Goal: Information Seeking & Learning: Learn about a topic

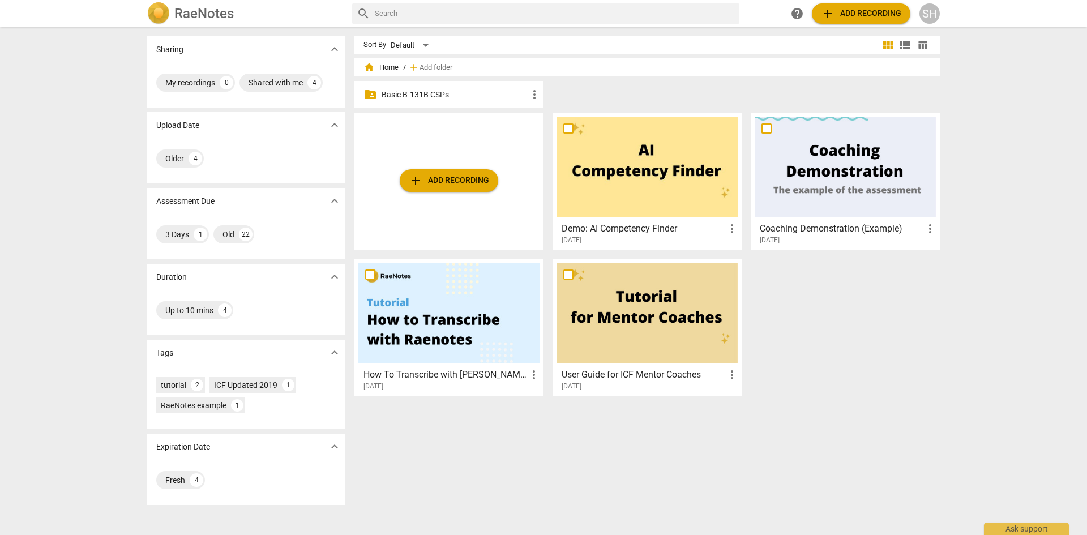
click at [460, 96] on p "Basic B-131B CSPs" at bounding box center [455, 95] width 146 height 12
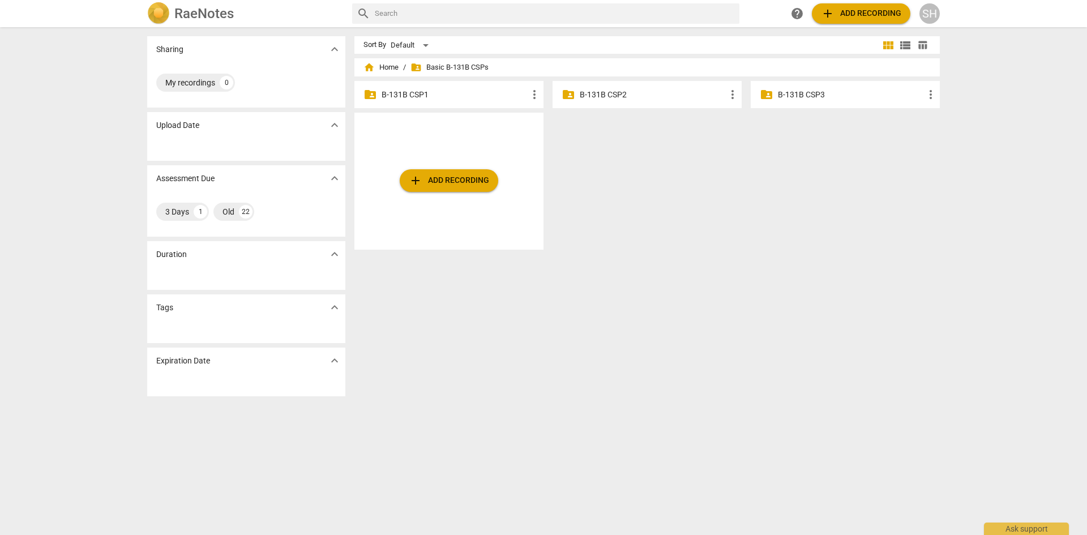
click at [385, 92] on p "B-131B CSP1" at bounding box center [455, 95] width 146 height 12
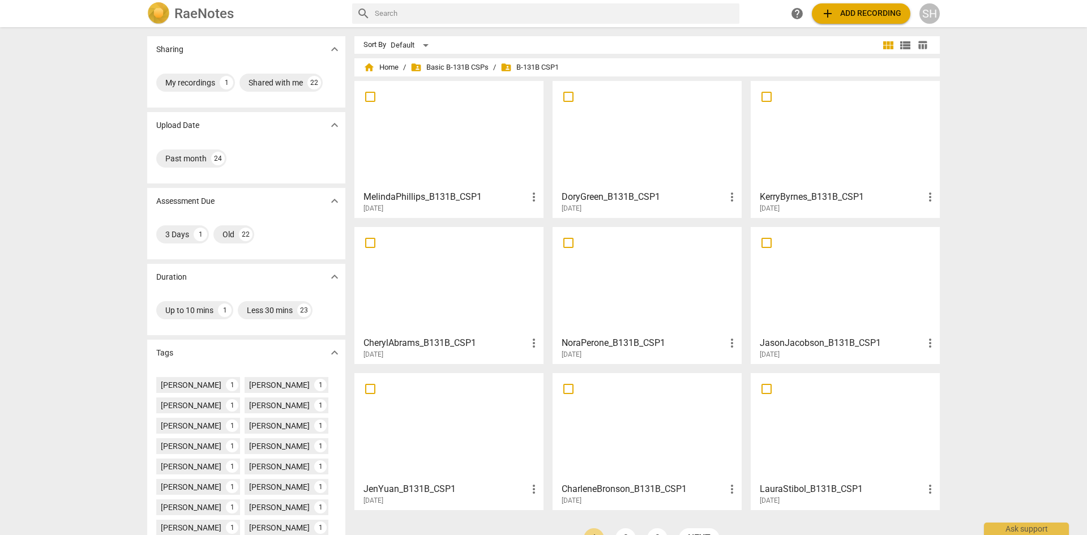
click at [585, 198] on h3 "DoryGreen_B131B_CSP1" at bounding box center [644, 197] width 164 height 14
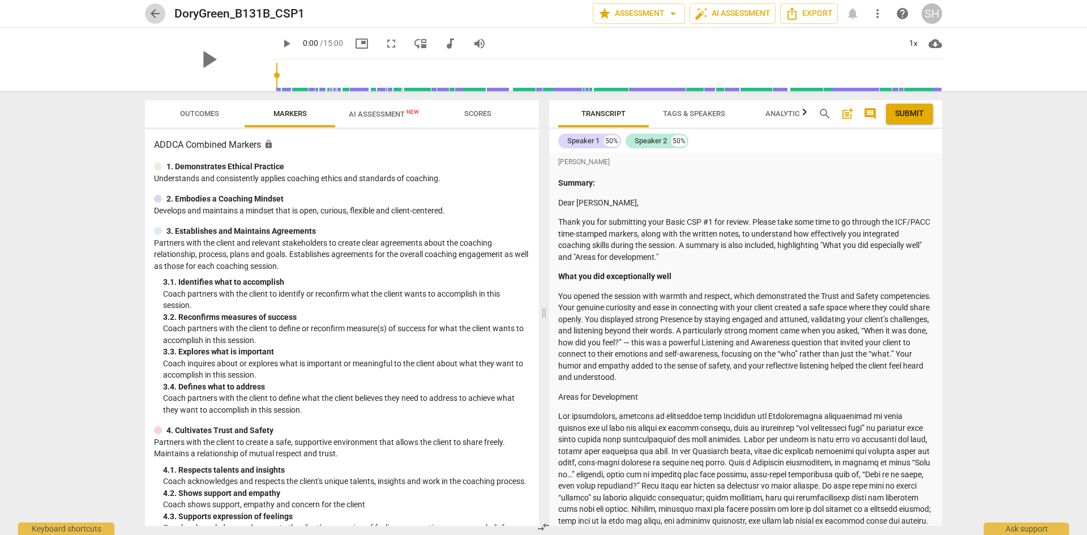
click at [155, 17] on span "arrow_back" at bounding box center [155, 14] width 14 height 14
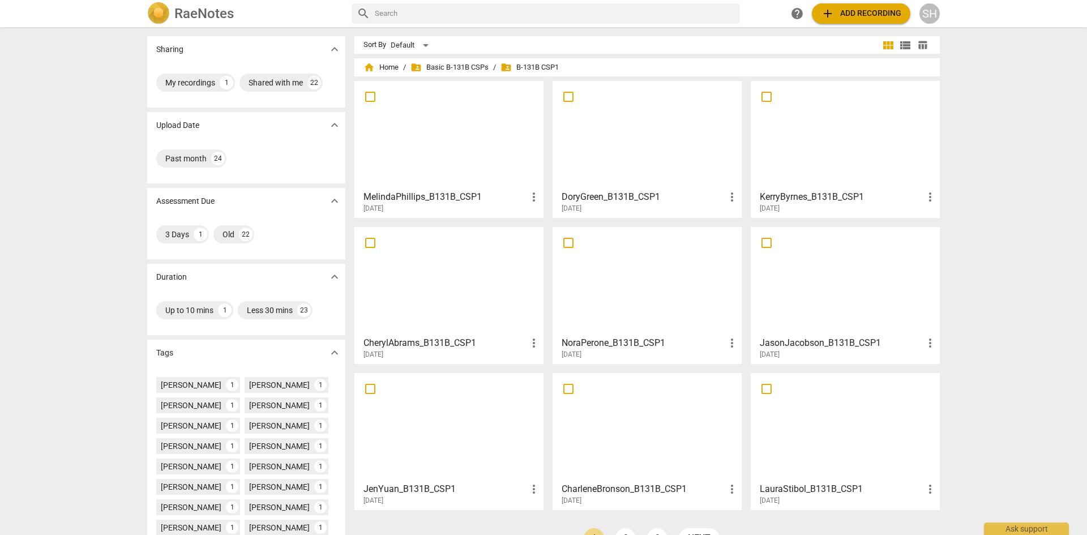
click at [438, 197] on h3 "MelindaPhillips_B131B_CSP1" at bounding box center [446, 197] width 164 height 14
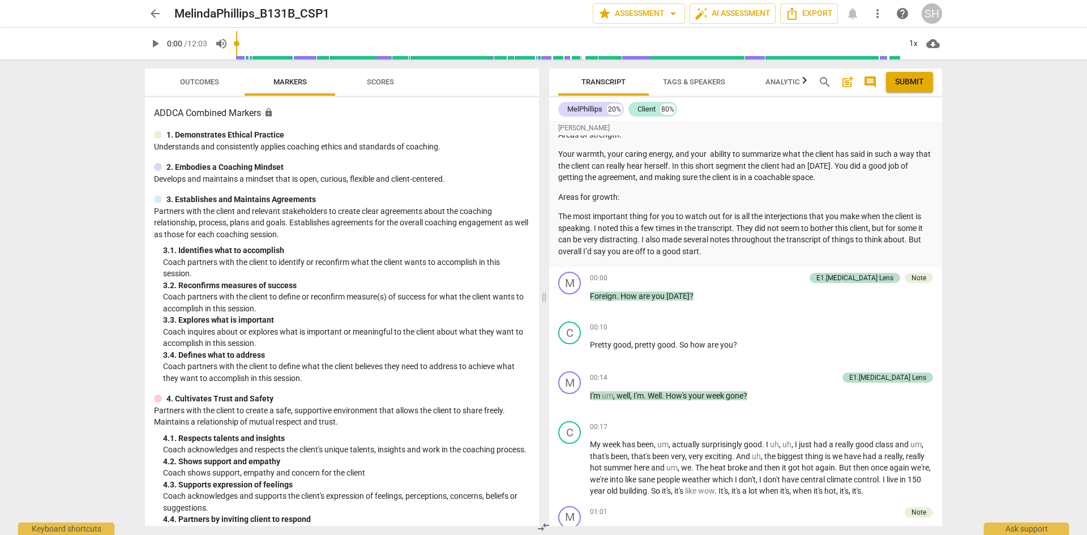
scroll to position [57, 0]
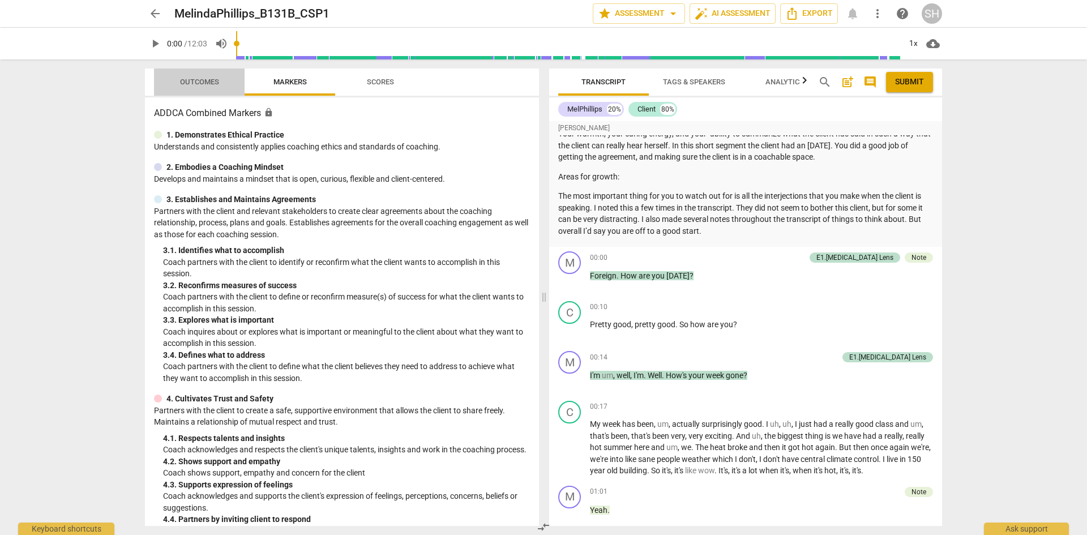
click at [206, 81] on span "Outcomes" at bounding box center [199, 82] width 39 height 8
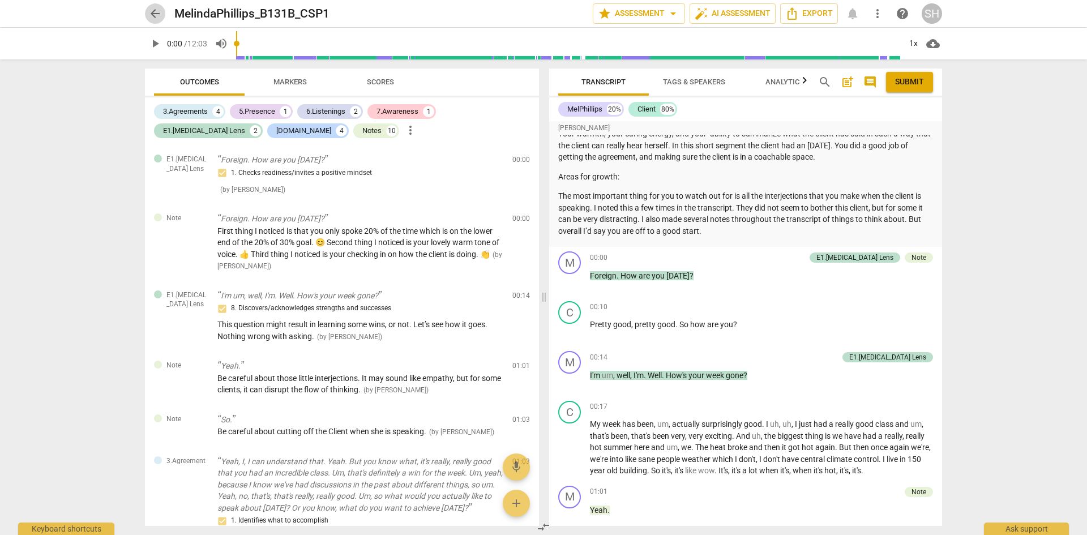
click at [153, 10] on span "arrow_back" at bounding box center [155, 14] width 14 height 14
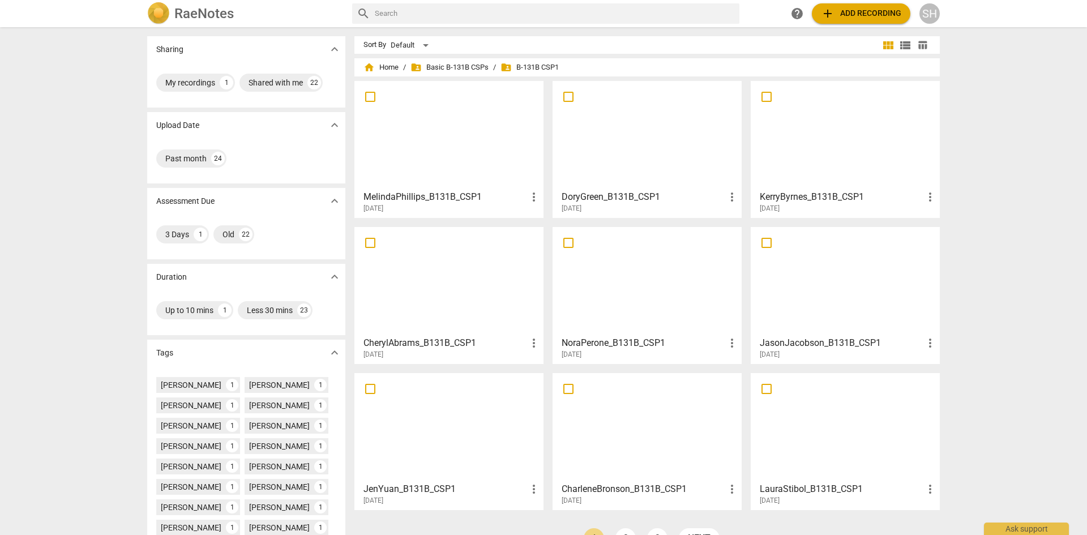
click at [789, 193] on h3 "KerryByrnes_B131B_CSP1" at bounding box center [842, 197] width 164 height 14
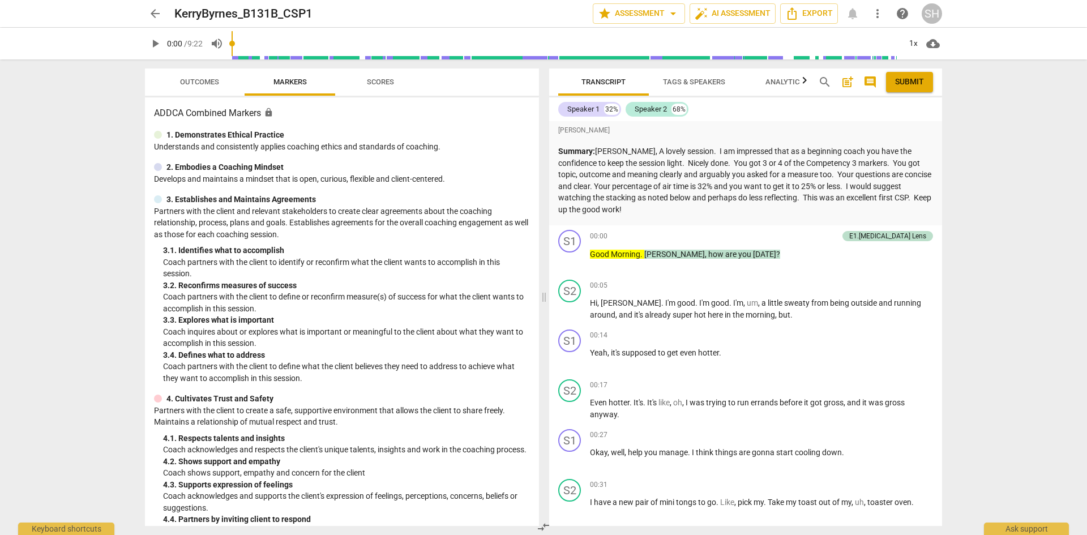
click at [151, 13] on span "arrow_back" at bounding box center [155, 14] width 14 height 14
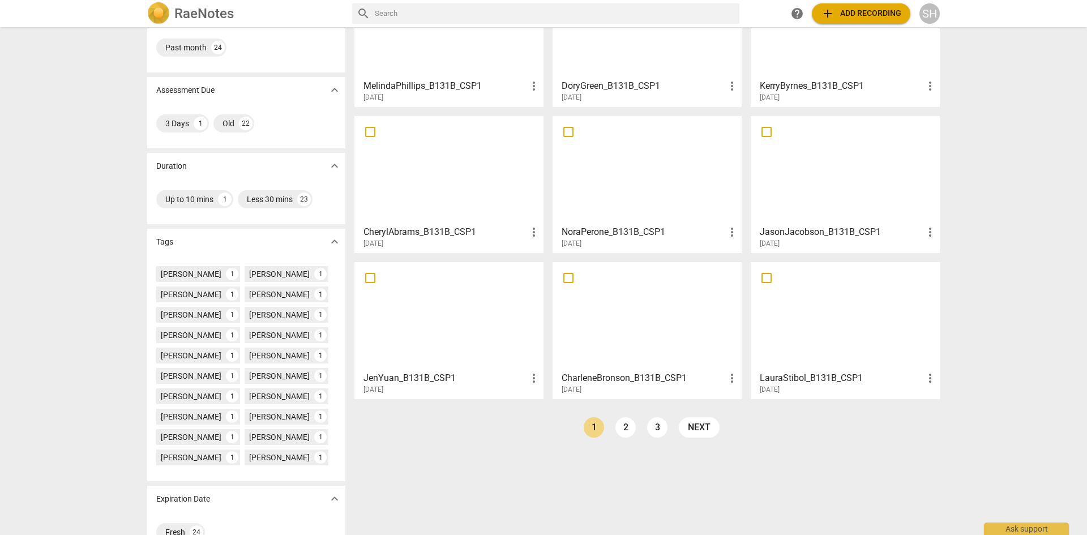
scroll to position [138, 0]
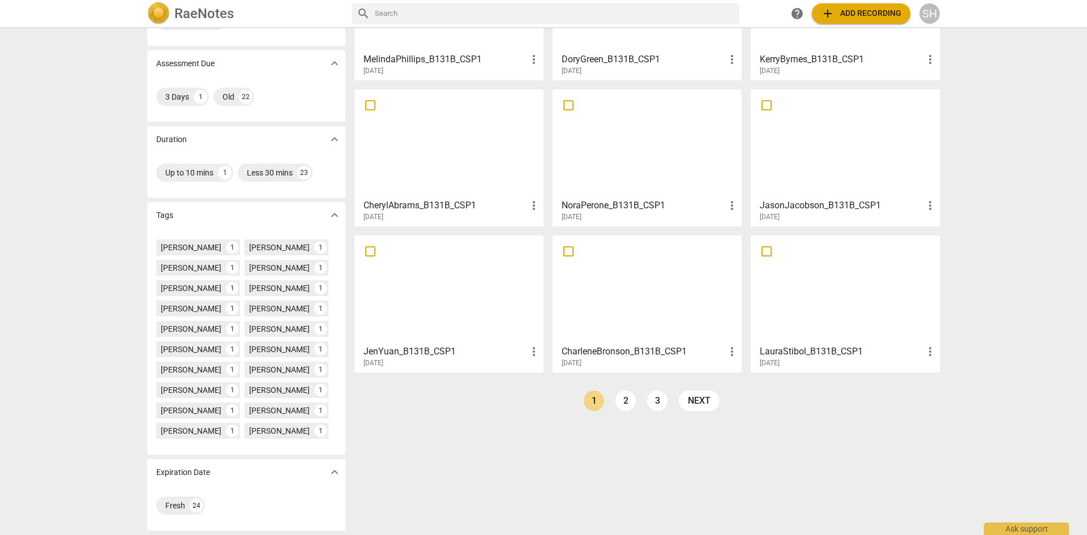
click at [417, 337] on div at bounding box center [448, 290] width 181 height 100
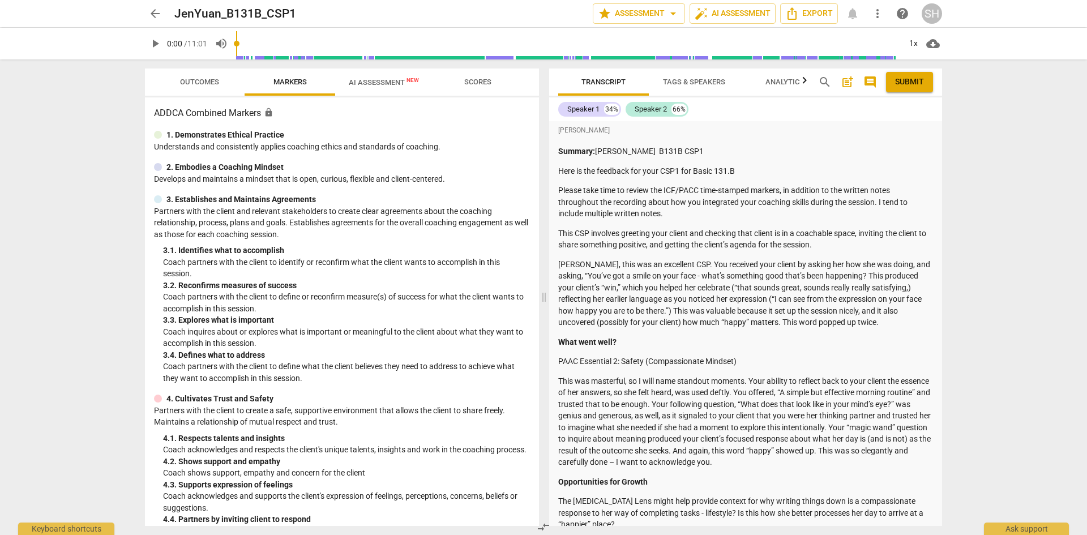
click at [152, 14] on span "arrow_back" at bounding box center [155, 14] width 14 height 14
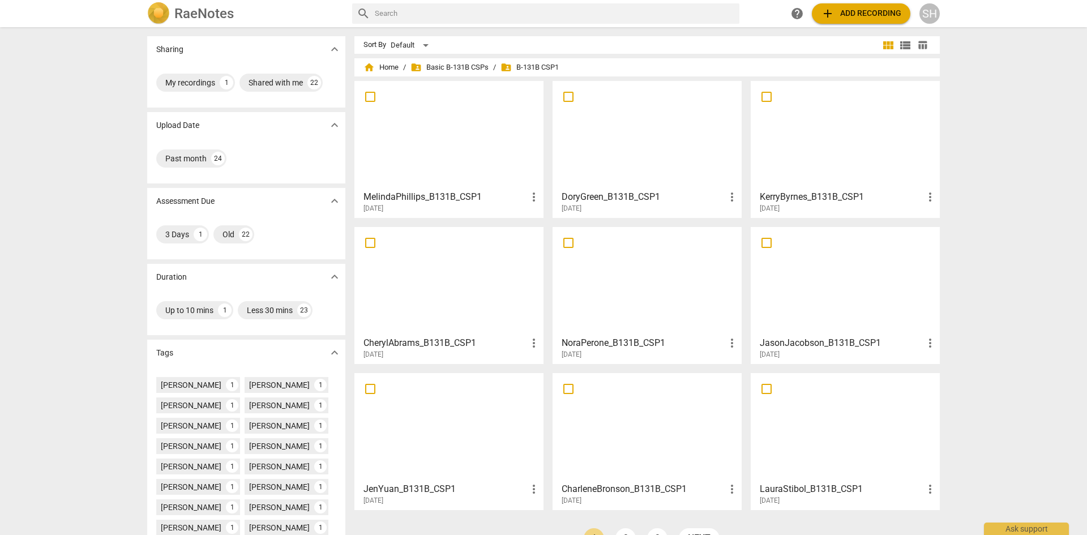
click at [812, 268] on div at bounding box center [845, 281] width 181 height 100
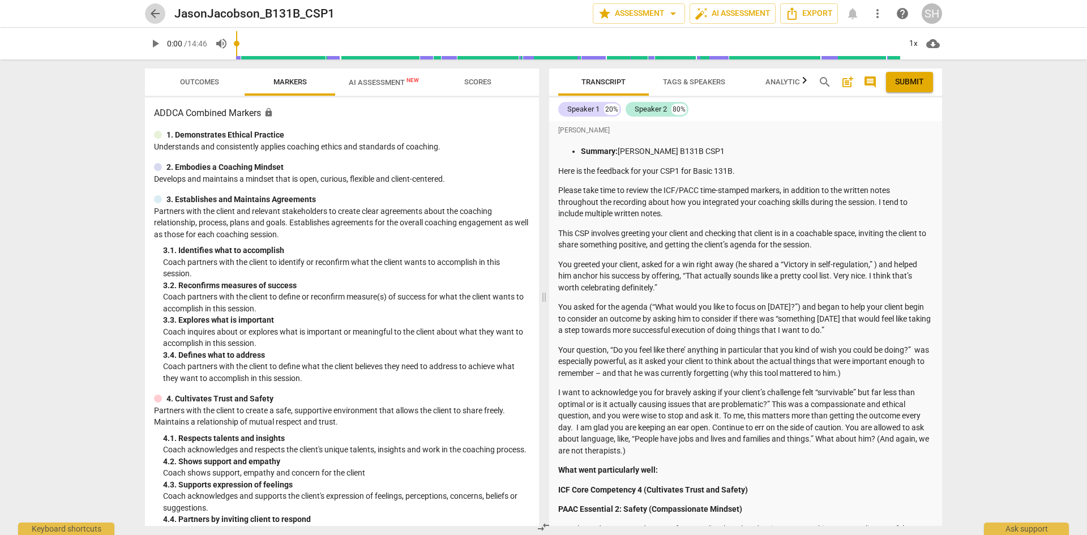
click at [156, 11] on span "arrow_back" at bounding box center [155, 14] width 14 height 14
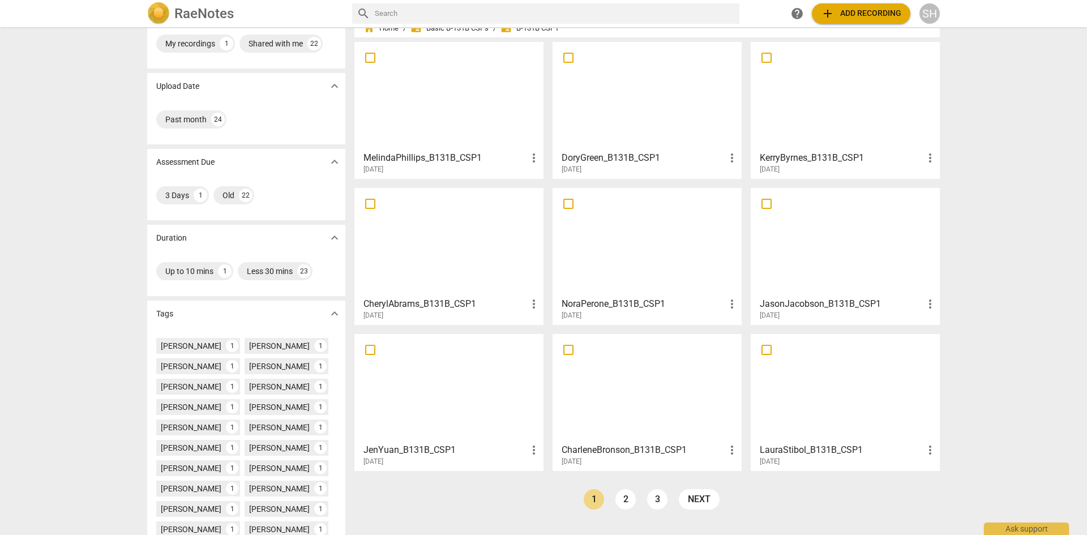
scroll to position [57, 0]
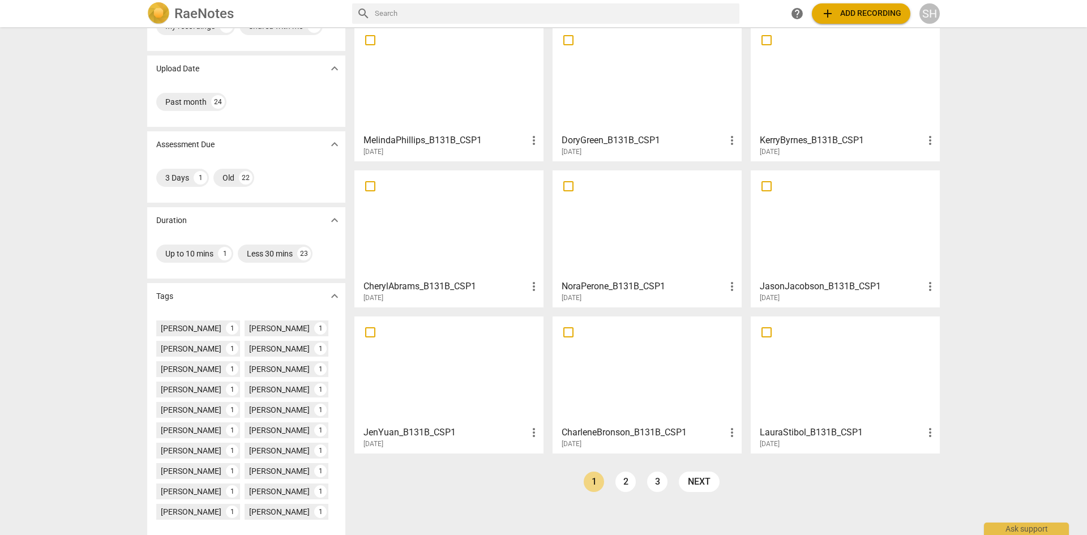
click at [773, 413] on div at bounding box center [845, 370] width 181 height 100
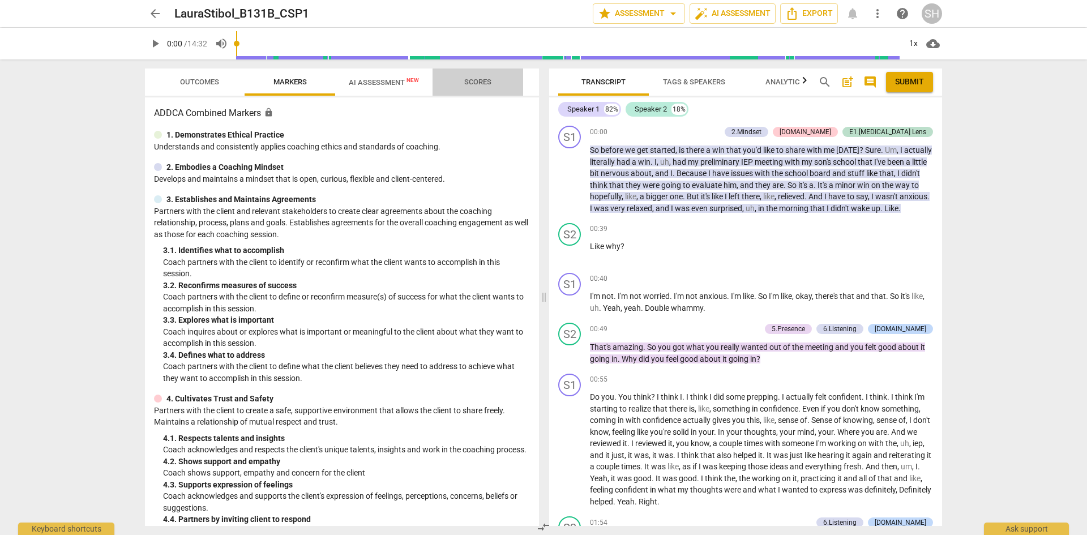
click at [462, 76] on span "Scores" at bounding box center [478, 82] width 54 height 15
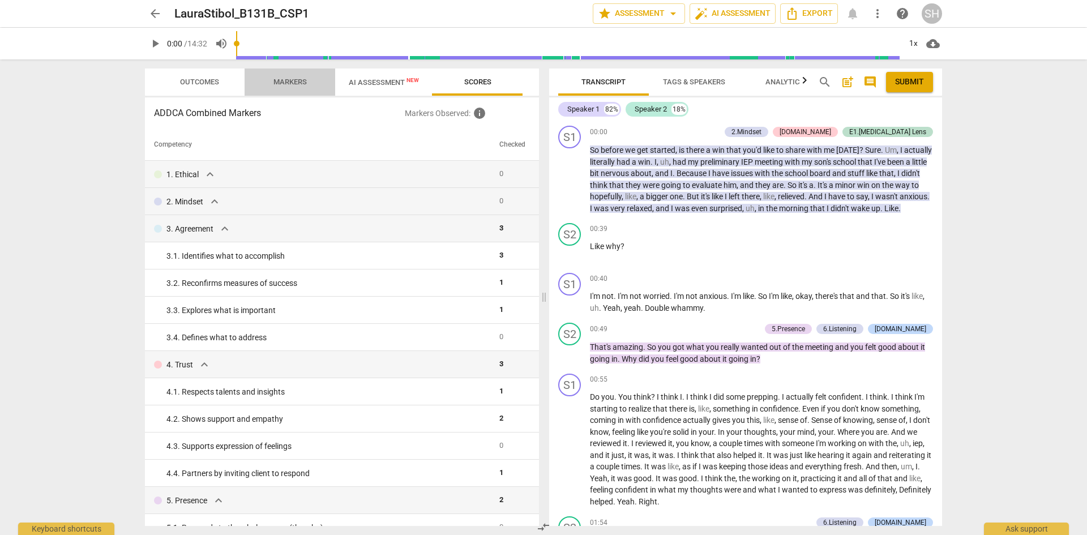
click at [294, 79] on span "Markers" at bounding box center [289, 82] width 33 height 8
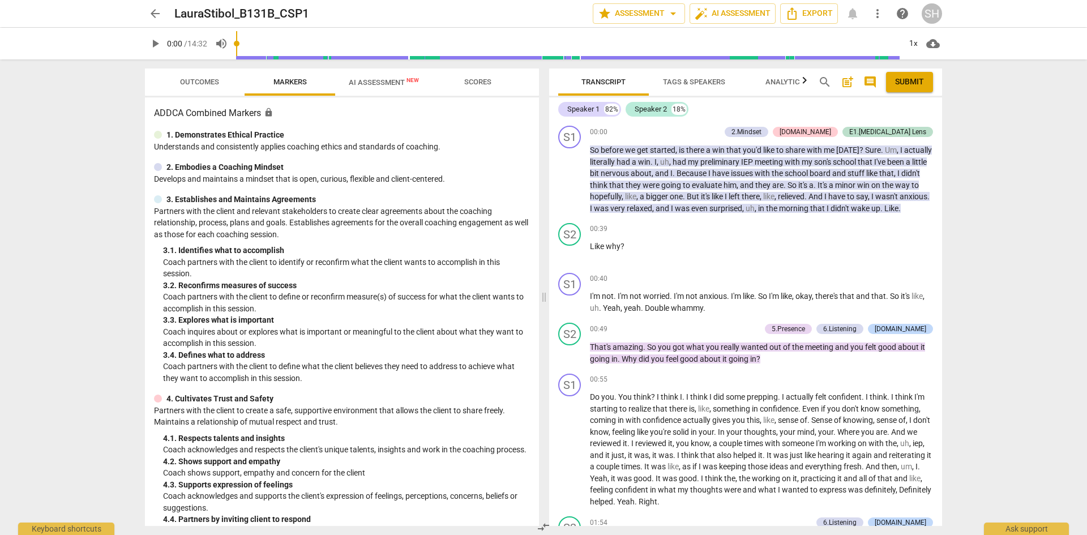
click at [155, 11] on span "arrow_back" at bounding box center [155, 14] width 14 height 14
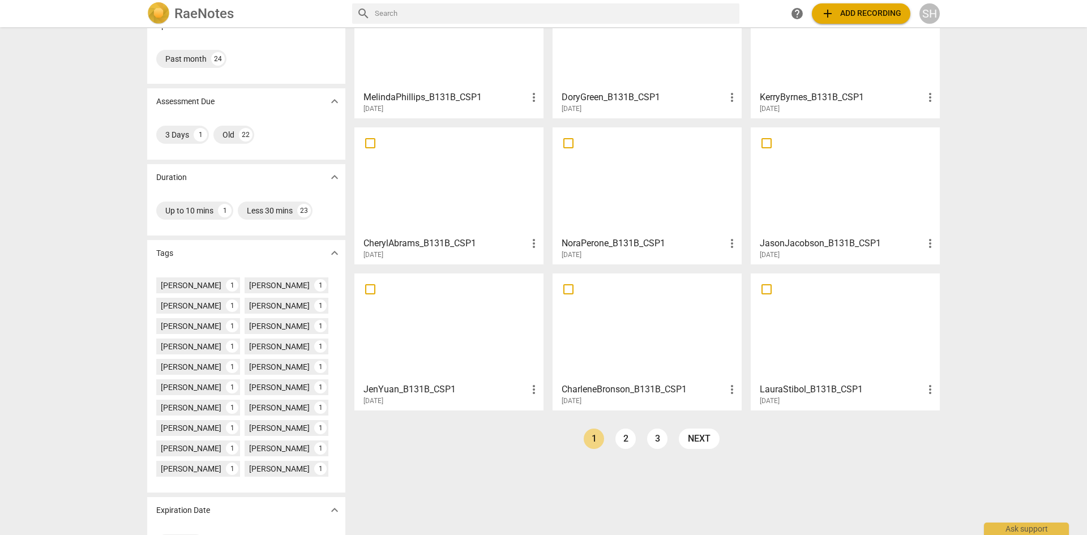
scroll to position [113, 0]
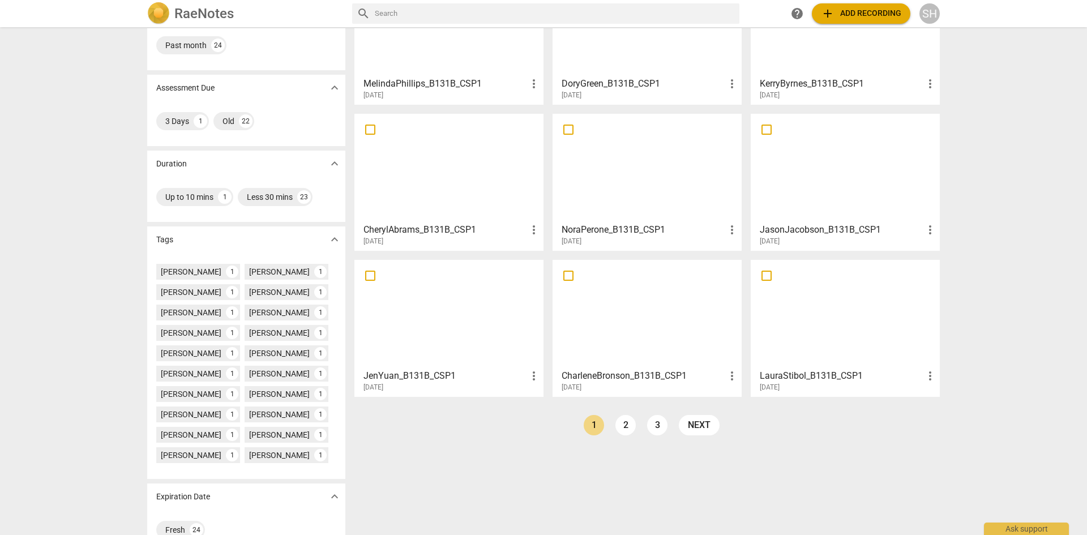
click at [478, 312] on div at bounding box center [448, 314] width 181 height 100
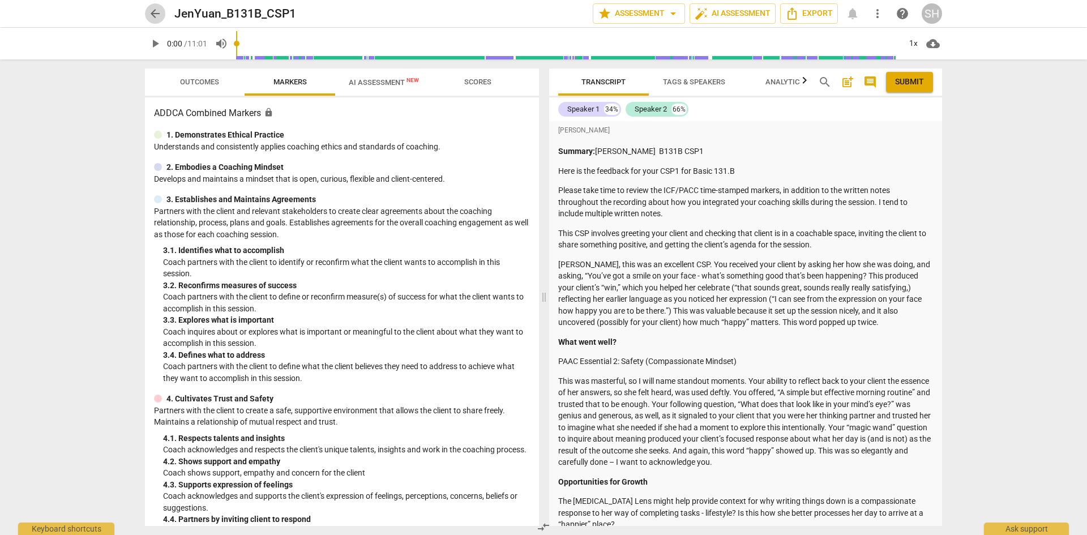
click at [157, 12] on span "arrow_back" at bounding box center [155, 14] width 14 height 14
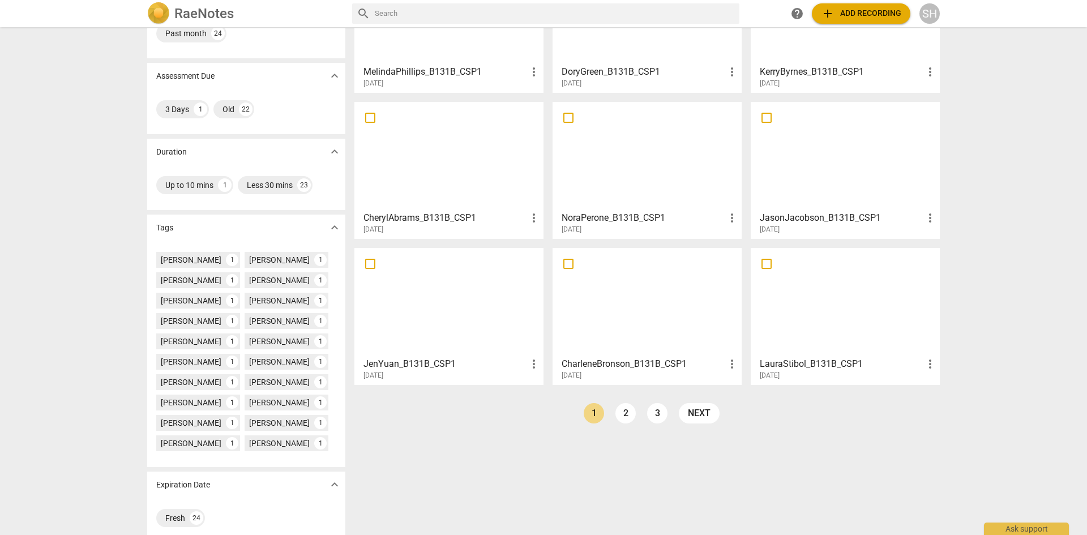
scroll to position [138, 0]
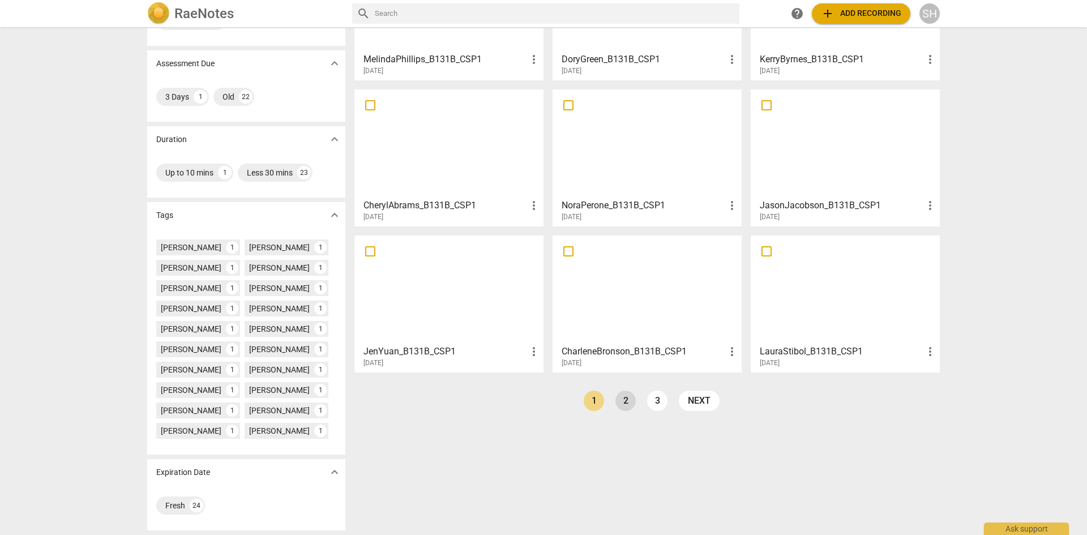
click at [628, 400] on link "2" at bounding box center [625, 401] width 20 height 20
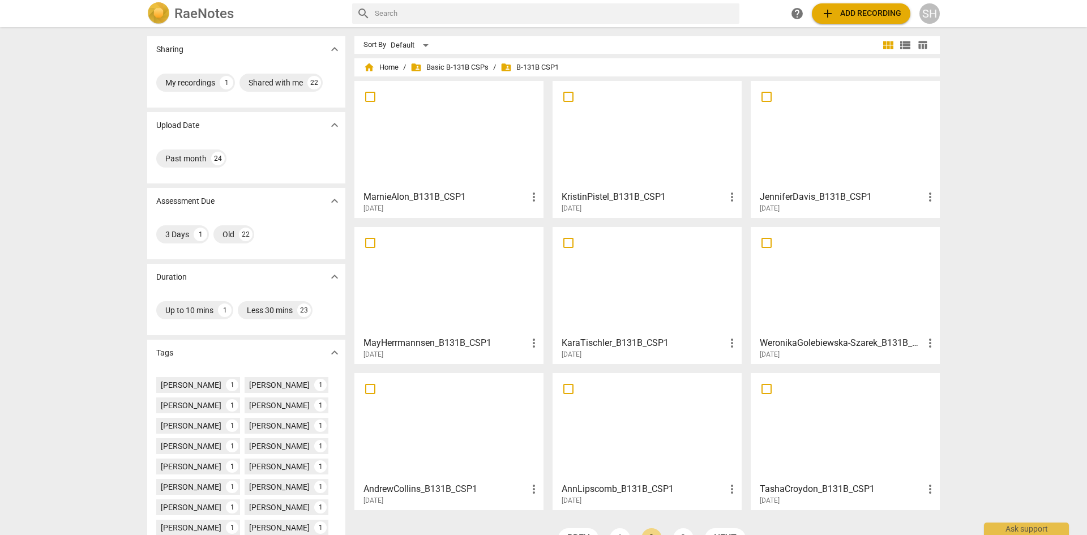
click at [411, 178] on div at bounding box center [448, 135] width 181 height 100
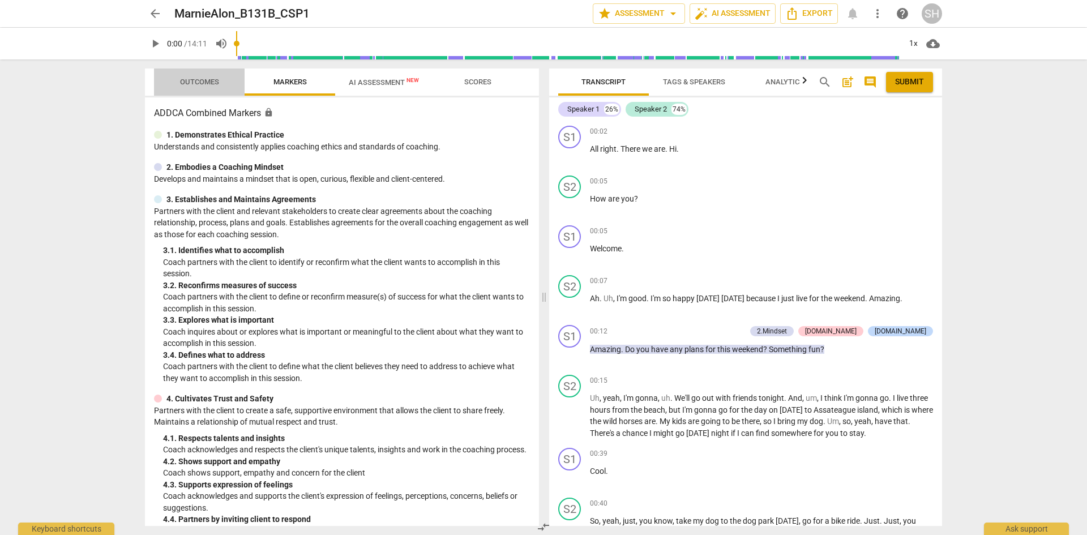
click at [204, 81] on span "Outcomes" at bounding box center [199, 82] width 39 height 8
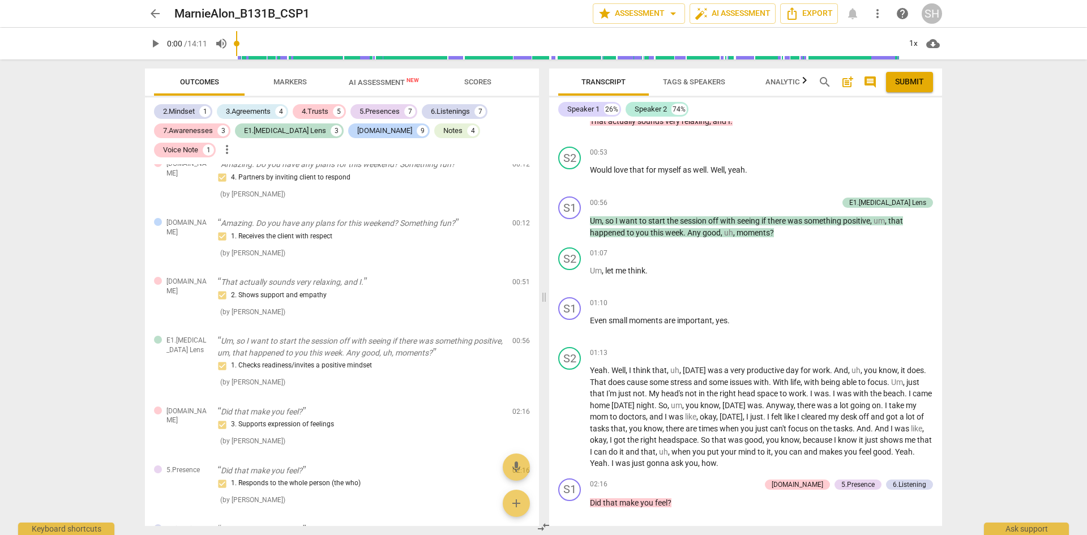
scroll to position [510, 0]
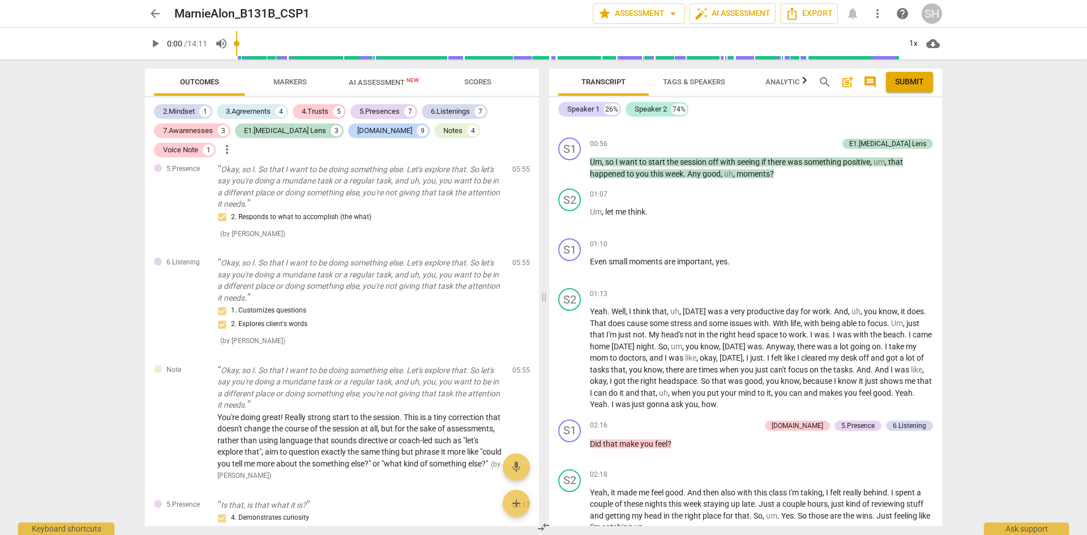
click at [281, 266] on p "Okay, so I. So that I want to be doing something else. Let's explore that. So l…" at bounding box center [360, 280] width 286 height 46
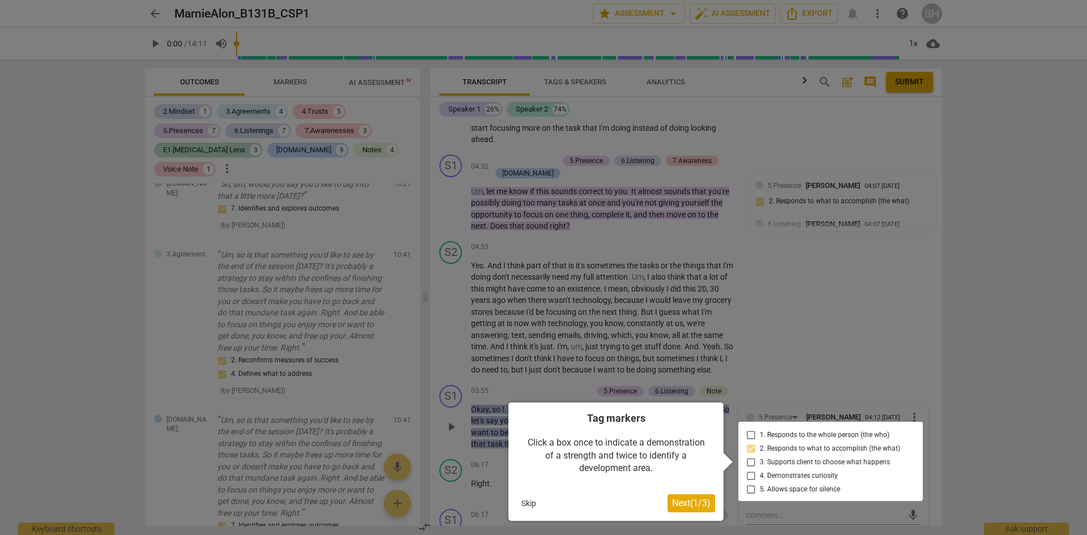
scroll to position [3488, 0]
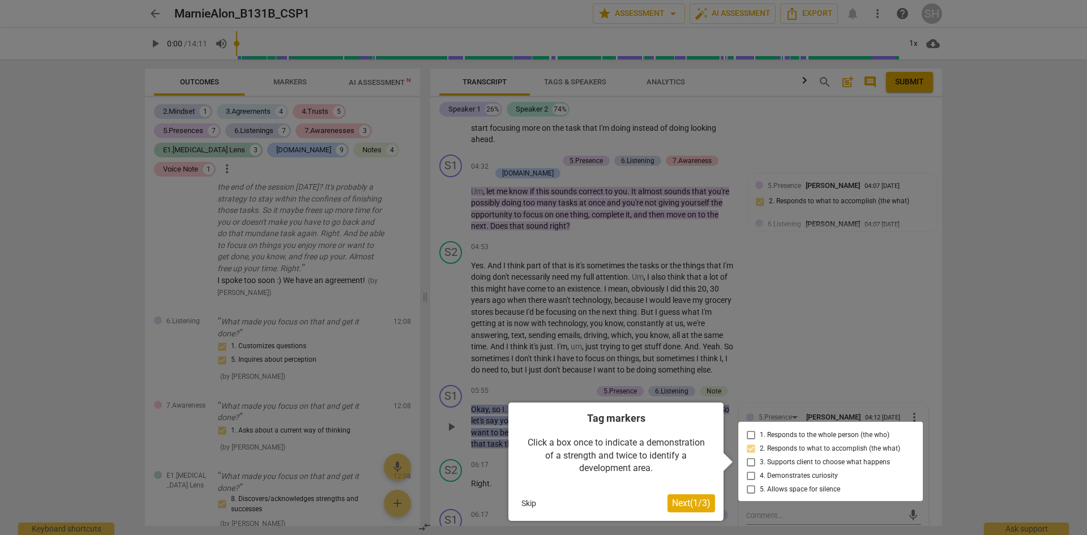
click at [1010, 353] on div at bounding box center [543, 267] width 1087 height 535
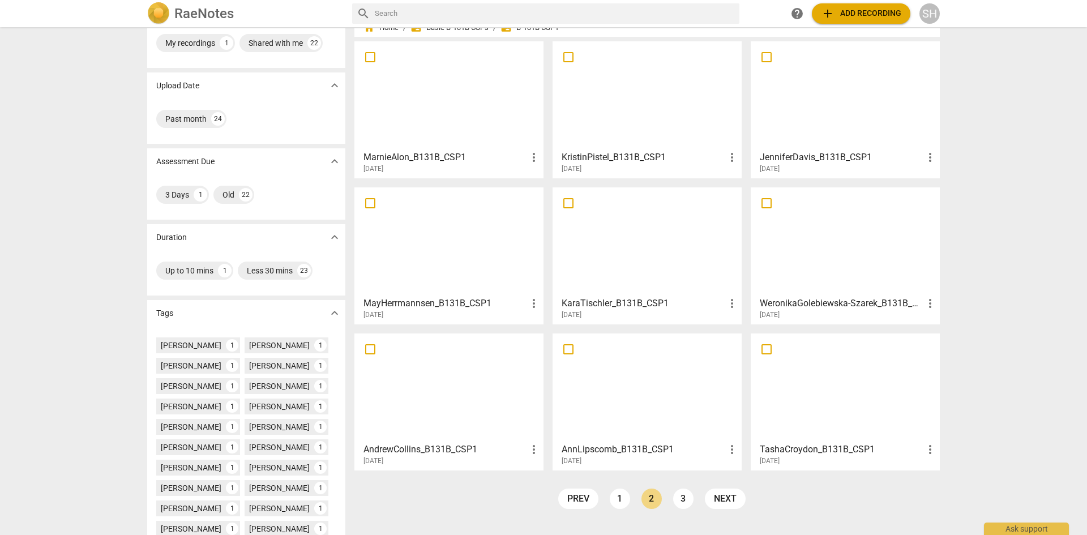
scroll to position [138, 0]
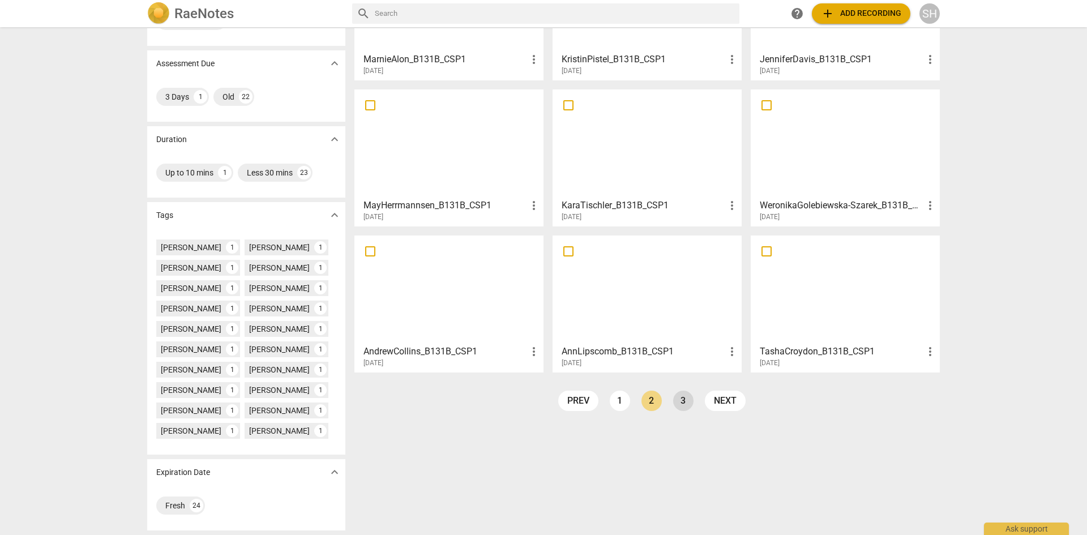
click at [674, 403] on link "3" at bounding box center [683, 401] width 20 height 20
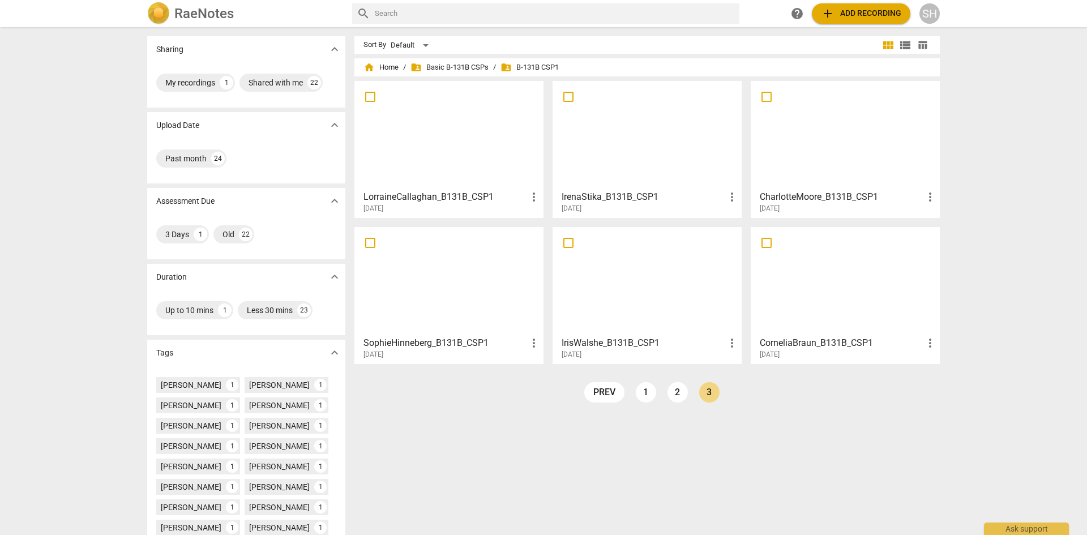
click at [776, 344] on h3 "CorneliaBraun_B131B_CSP1" at bounding box center [842, 343] width 164 height 14
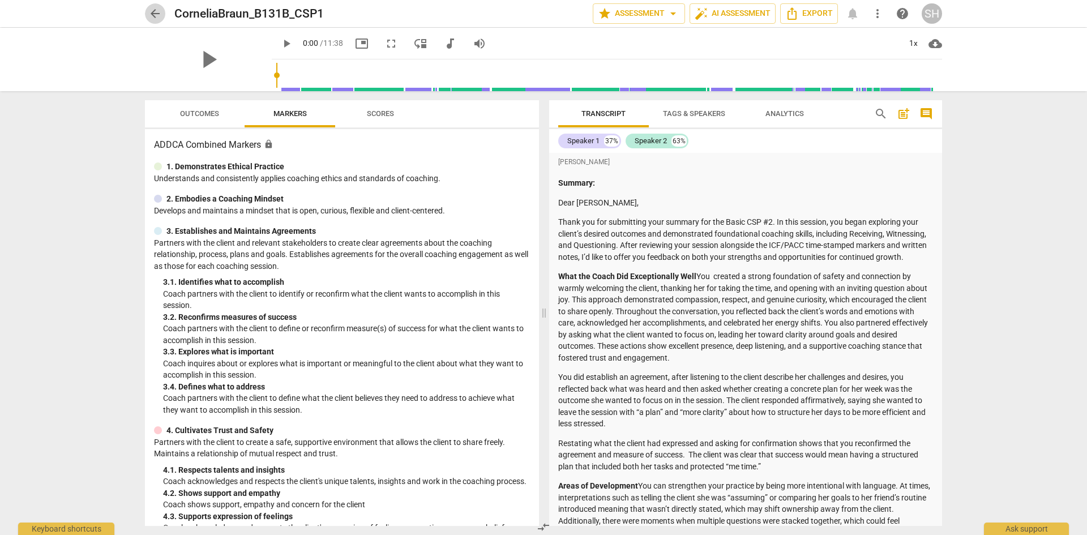
click at [153, 11] on span "arrow_back" at bounding box center [155, 14] width 14 height 14
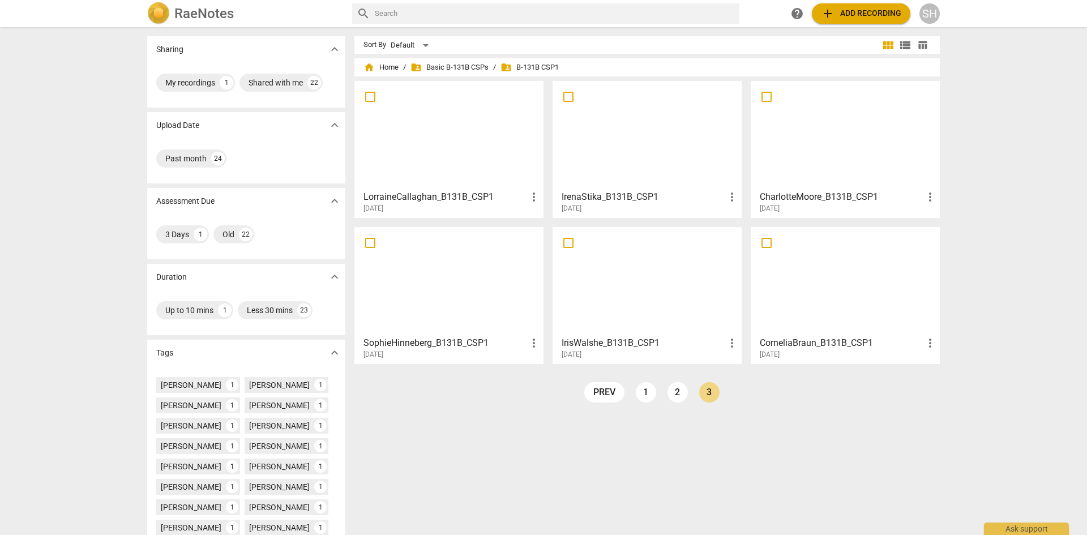
click at [434, 337] on h3 "SophieHinneberg_B131B_CSP1" at bounding box center [446, 343] width 164 height 14
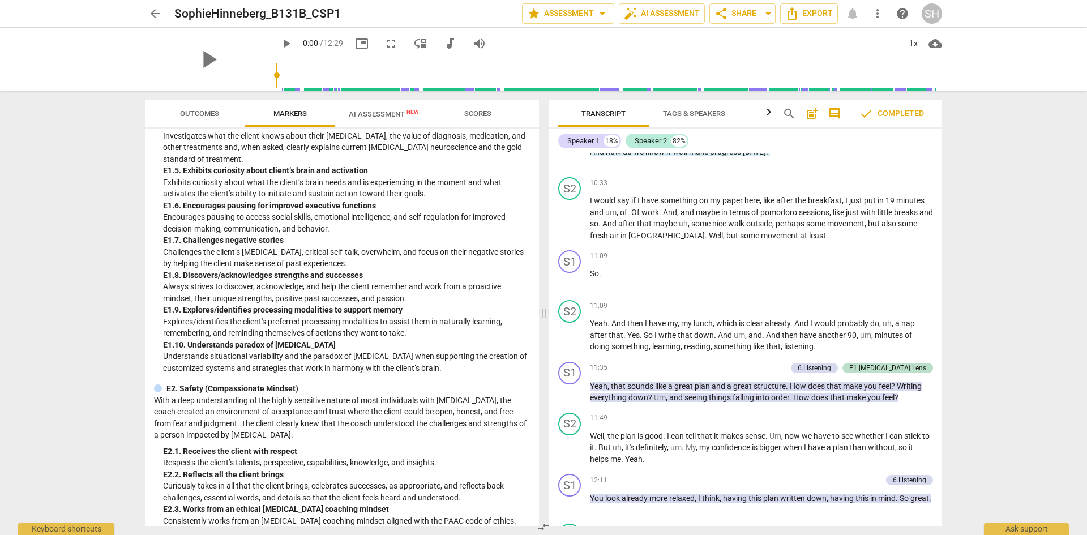
scroll to position [1621, 0]
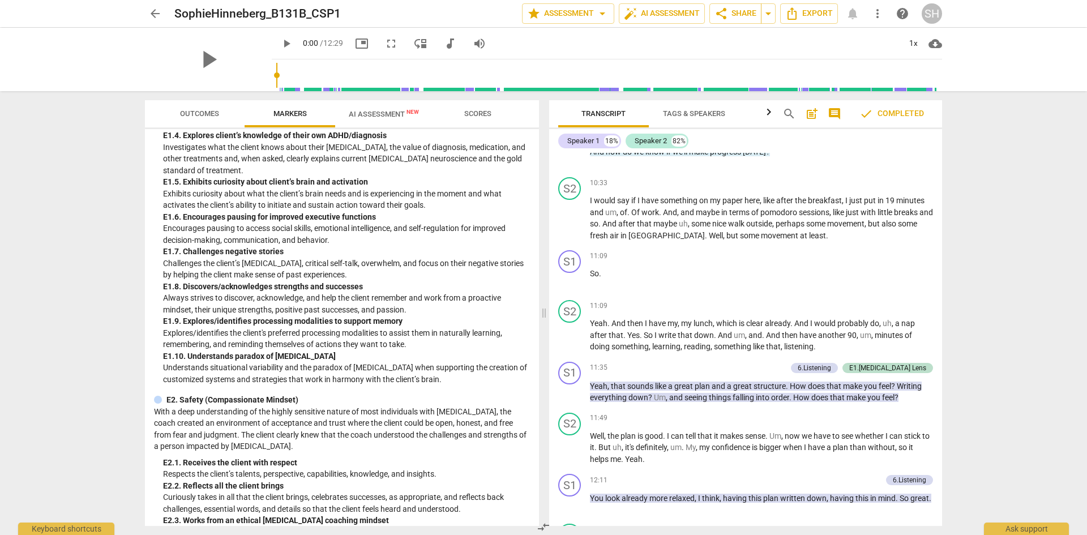
click at [154, 6] on button "arrow_back" at bounding box center [155, 13] width 20 height 20
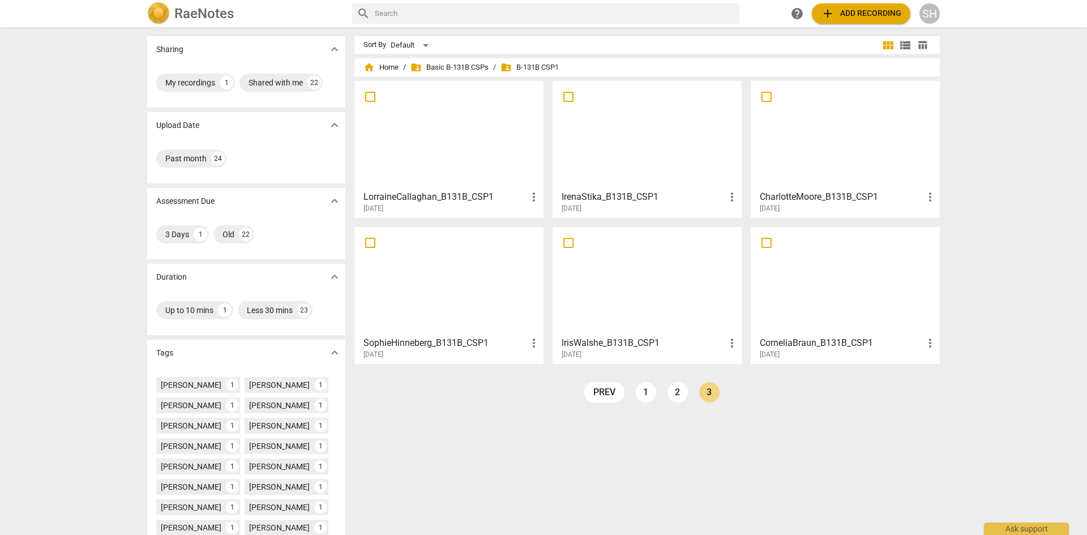
click at [621, 341] on h3 "IrisWalshe_B131B_CSP1" at bounding box center [644, 343] width 164 height 14
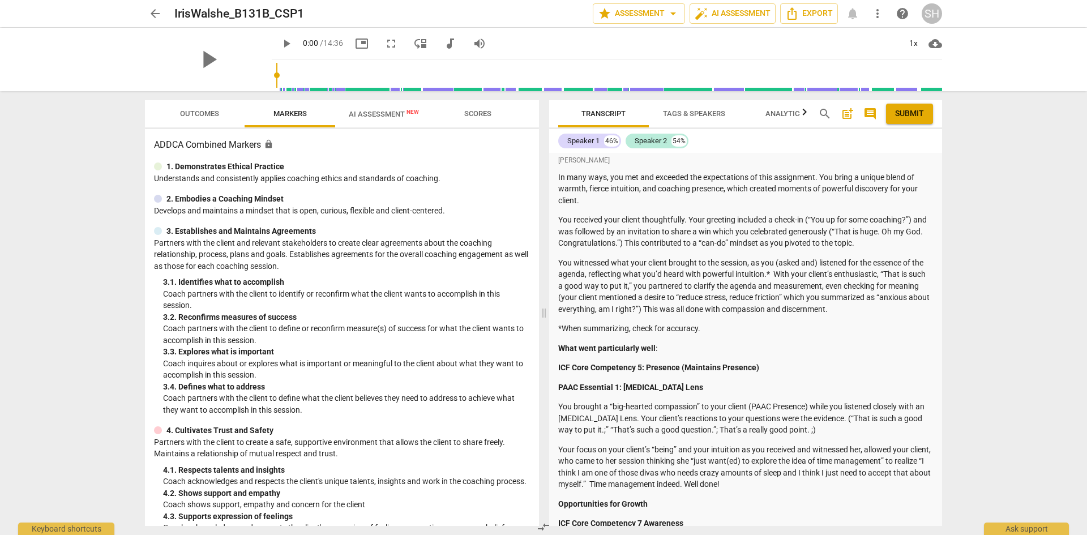
scroll to position [113, 0]
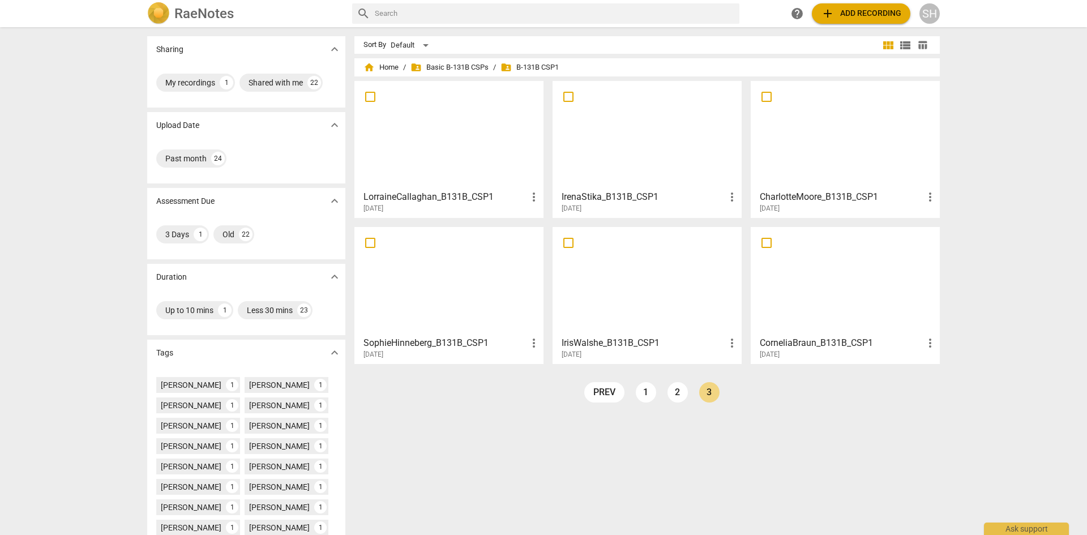
click at [407, 196] on h3 "LorraineCallaghan_B131B_CSP1" at bounding box center [446, 197] width 164 height 14
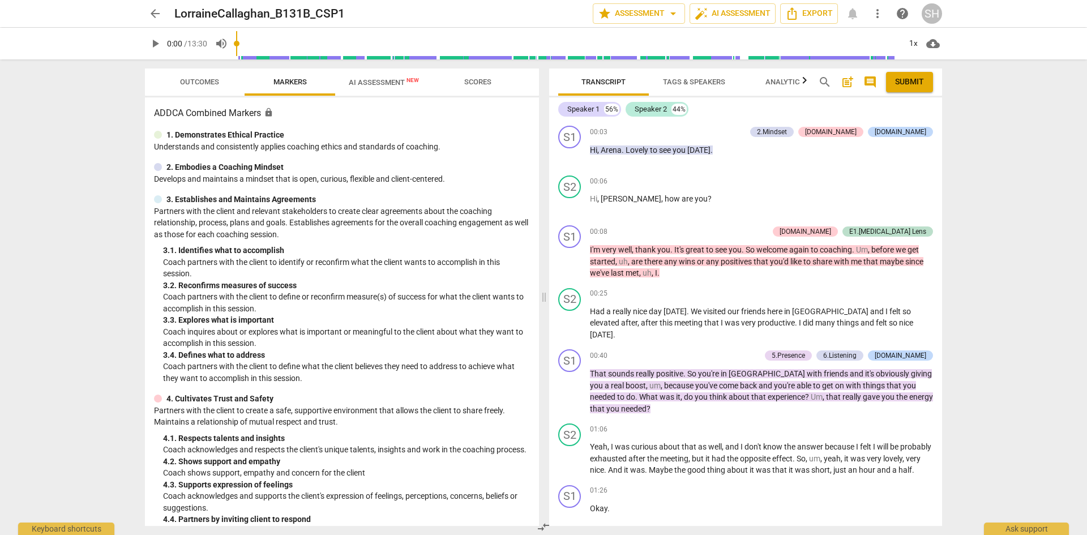
click at [474, 80] on span "Scores" at bounding box center [477, 82] width 27 height 8
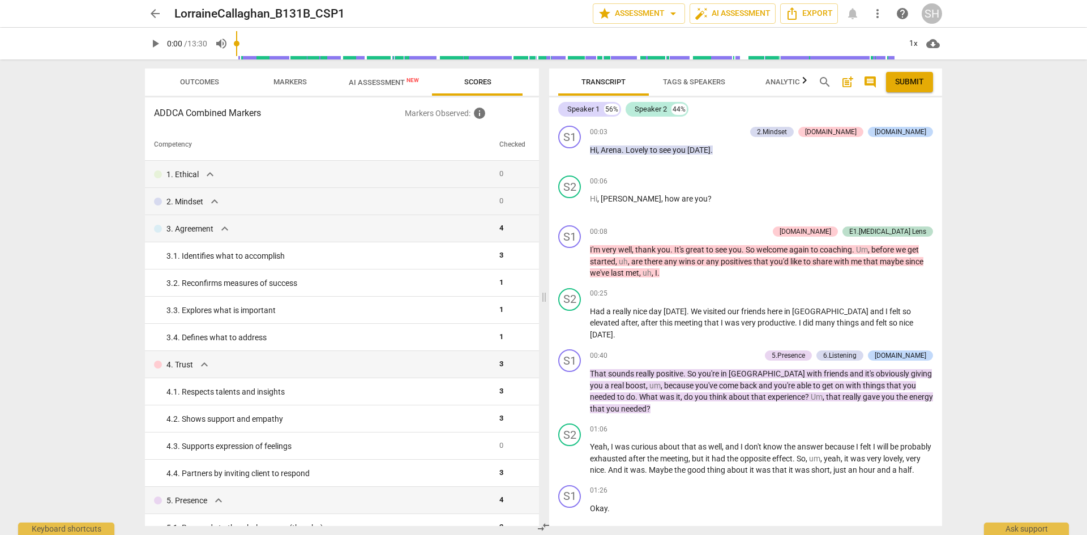
click at [156, 18] on span "arrow_back" at bounding box center [155, 14] width 14 height 14
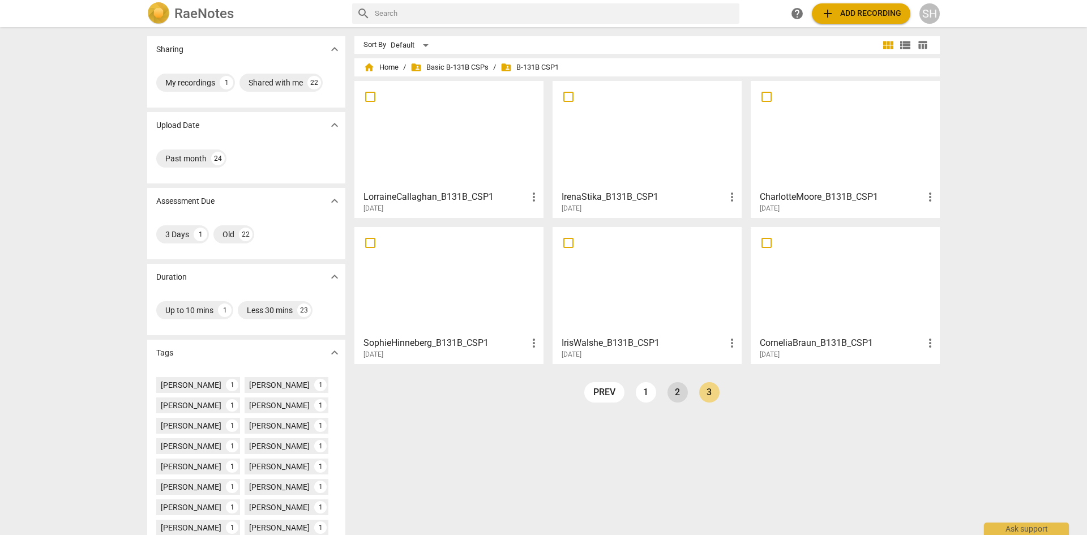
click at [675, 392] on link "2" at bounding box center [678, 392] width 20 height 20
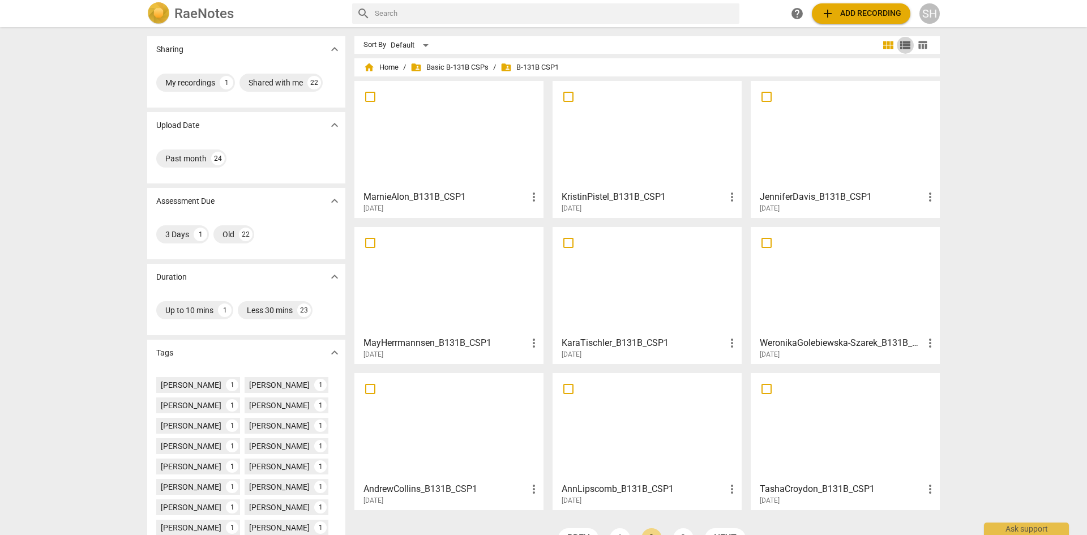
click at [901, 49] on span "view_list" at bounding box center [906, 46] width 14 height 14
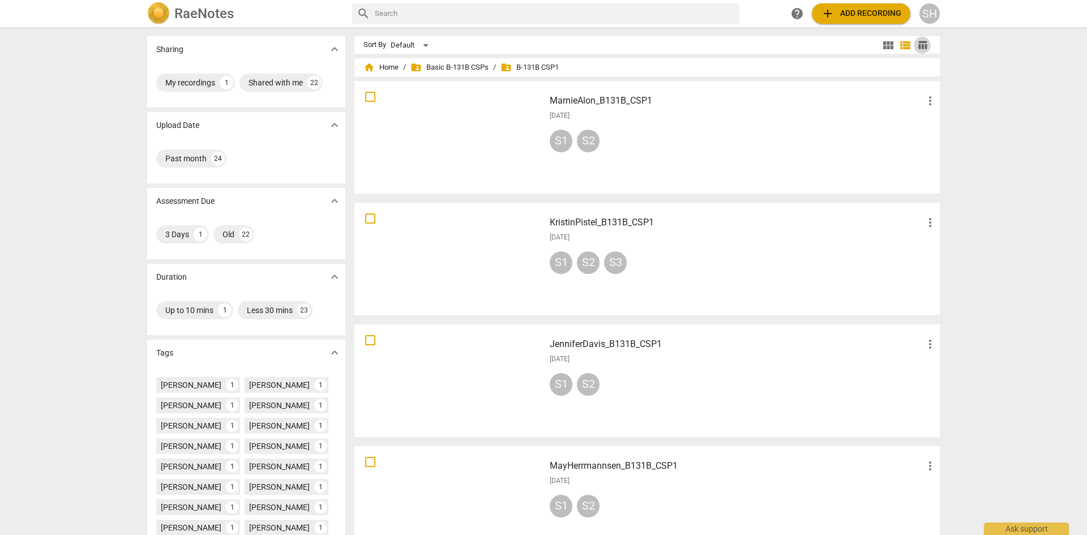
click at [922, 43] on span "table_chart" at bounding box center [922, 45] width 11 height 11
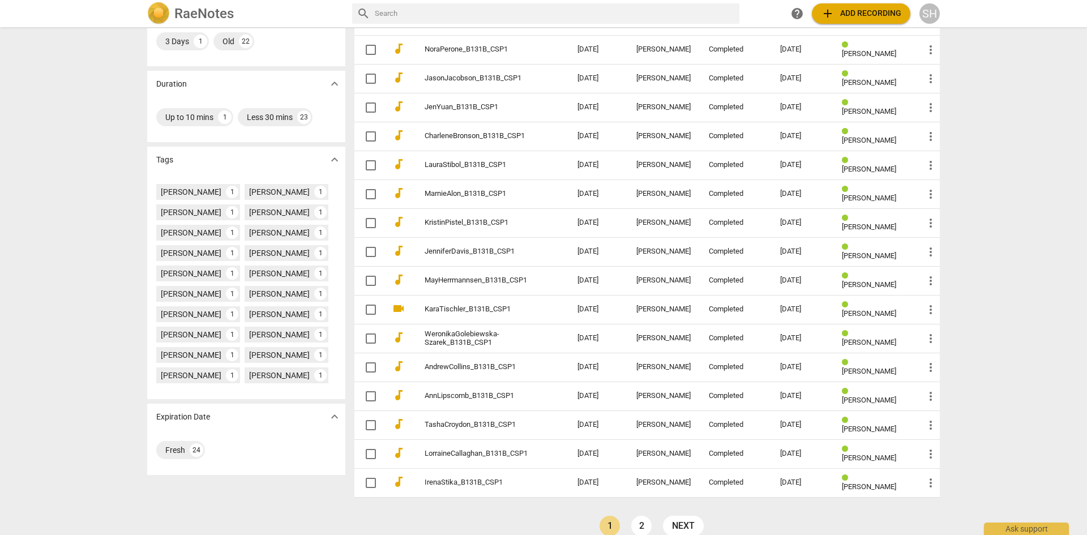
scroll to position [210, 0]
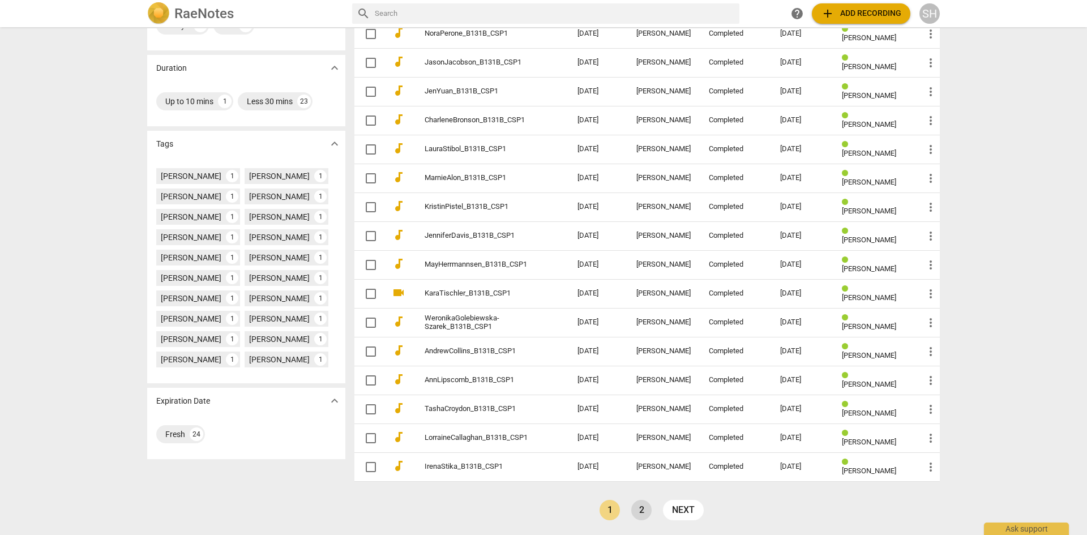
click at [640, 511] on link "2" at bounding box center [641, 510] width 20 height 20
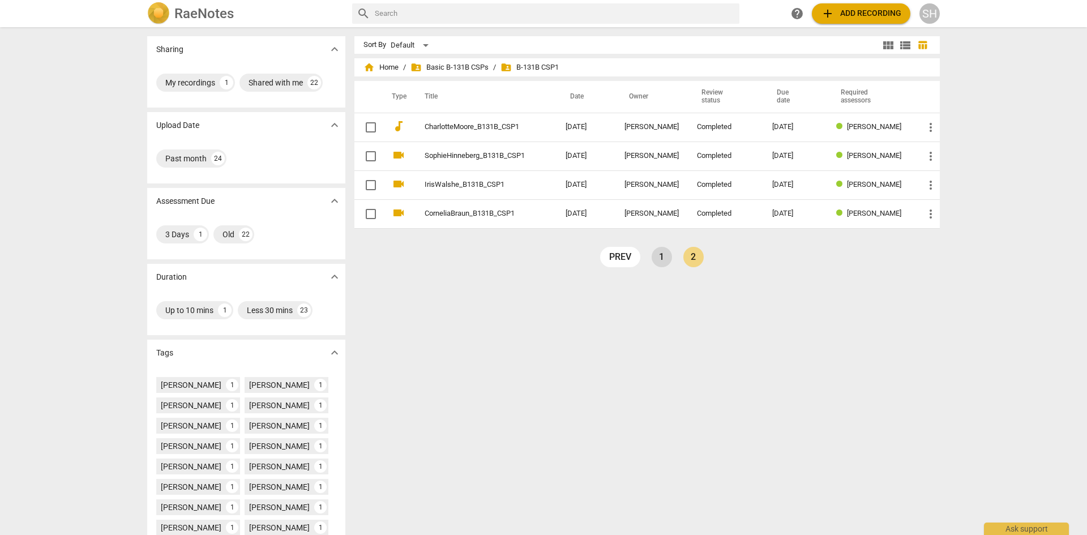
click at [660, 260] on link "1" at bounding box center [662, 257] width 20 height 20
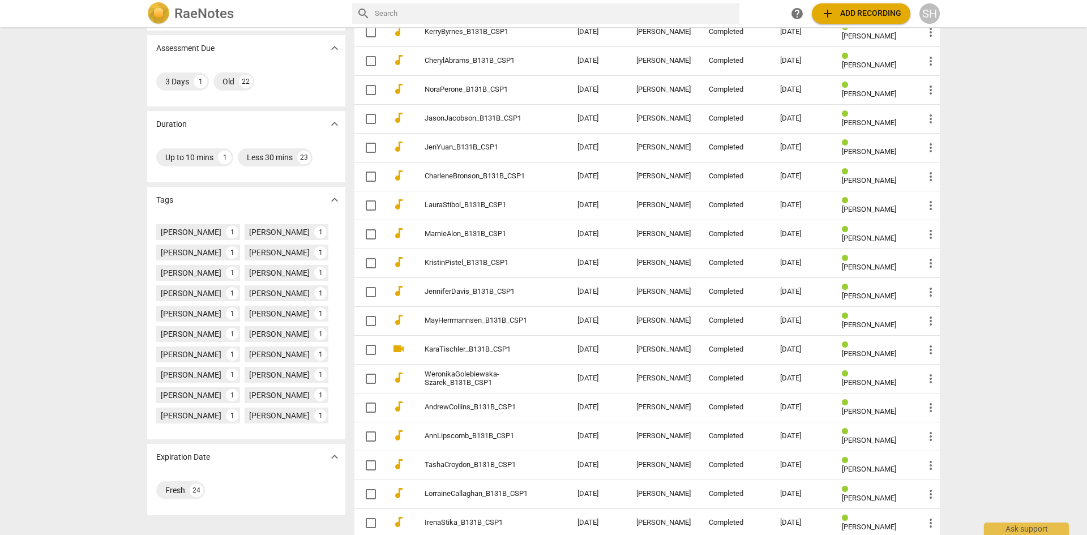
scroll to position [210, 0]
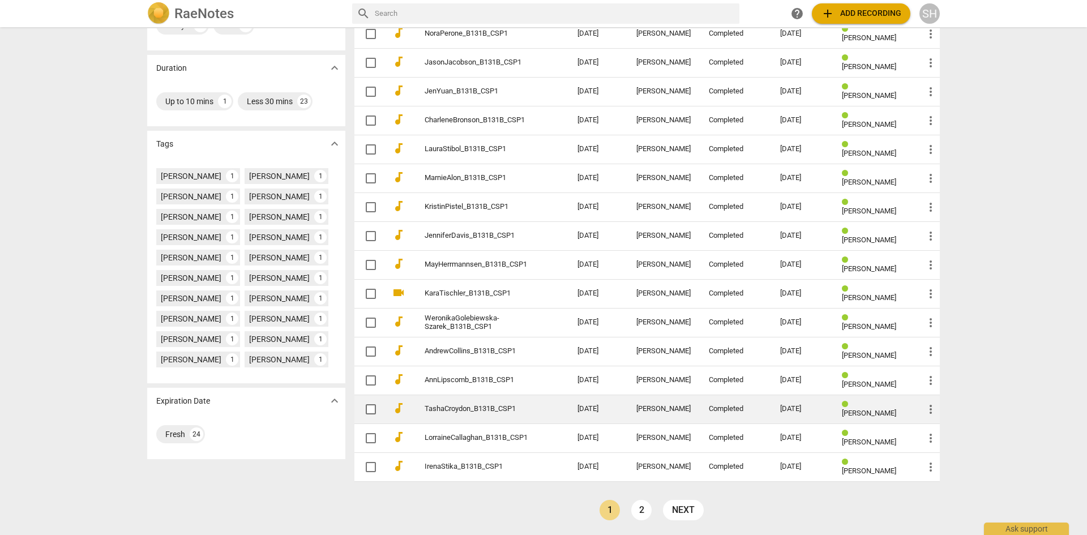
click at [882, 409] on span "[PERSON_NAME]" at bounding box center [869, 413] width 54 height 8
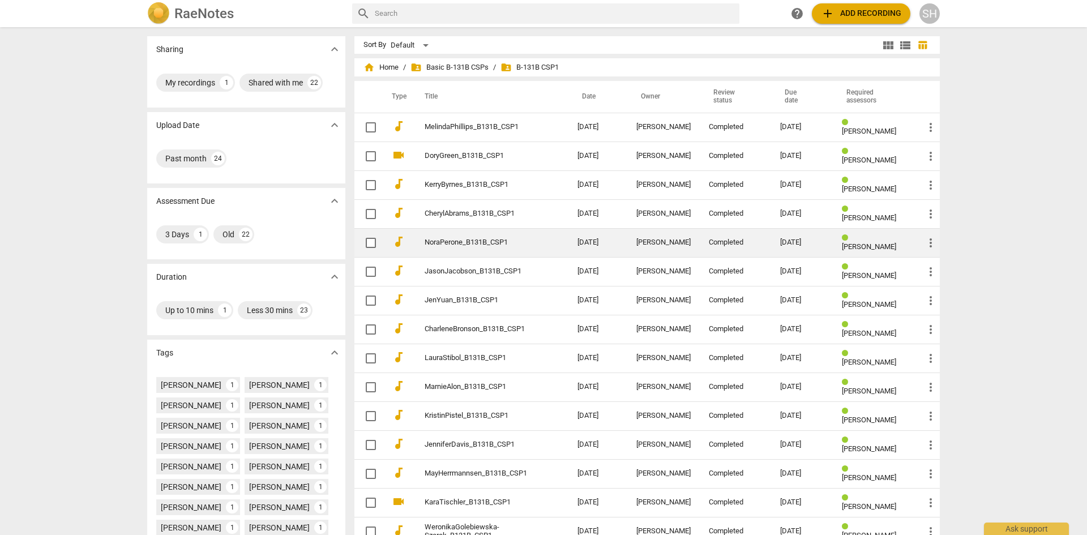
click at [469, 240] on link "NoraPerone_B131B_CSP1" at bounding box center [481, 242] width 112 height 8
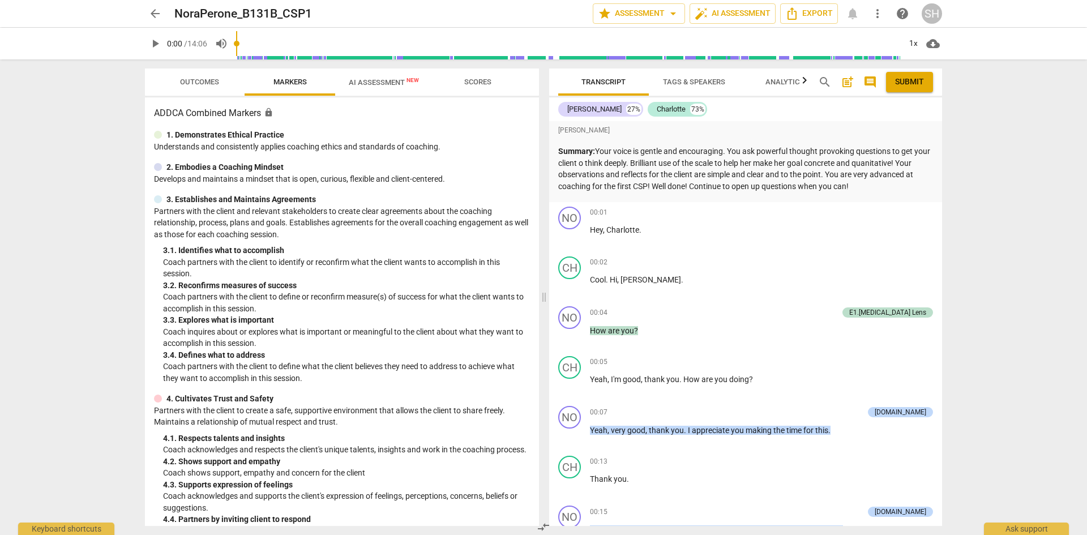
click at [156, 9] on span "arrow_back" at bounding box center [155, 14] width 14 height 14
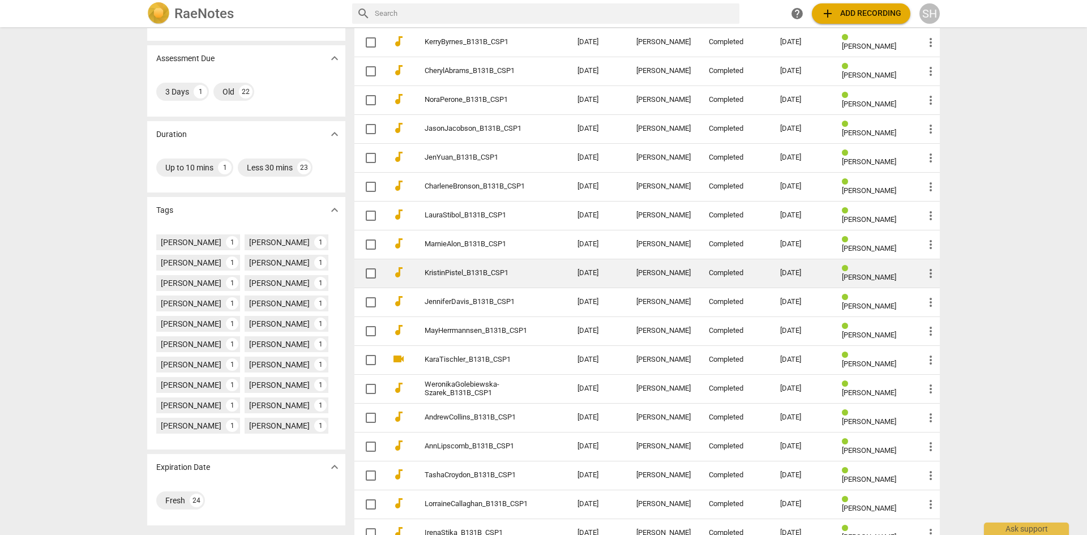
scroll to position [170, 0]
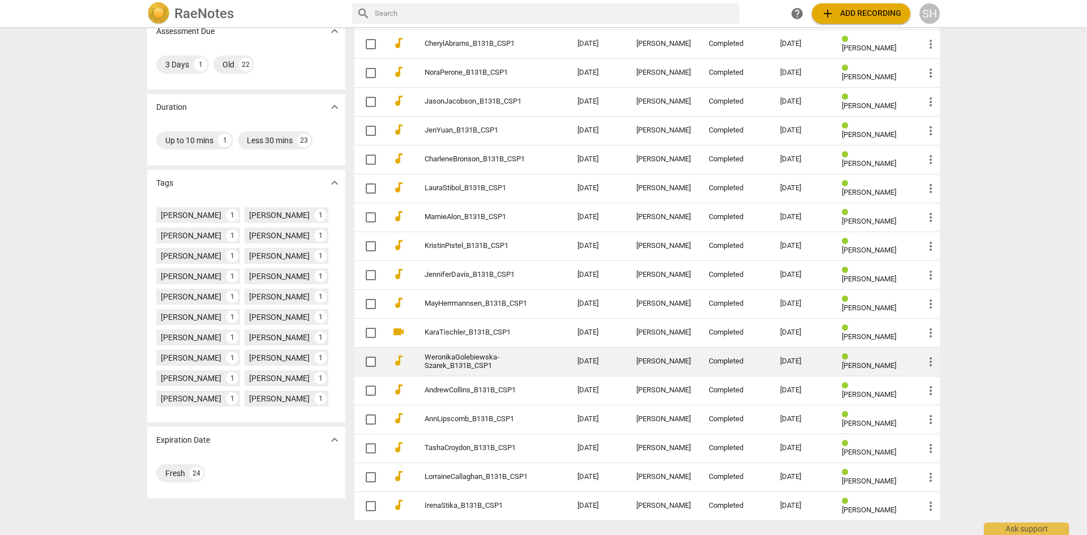
click at [498, 364] on link "WeronikaGolebiewska-Szarek_B131B_CSP1" at bounding box center [481, 361] width 112 height 17
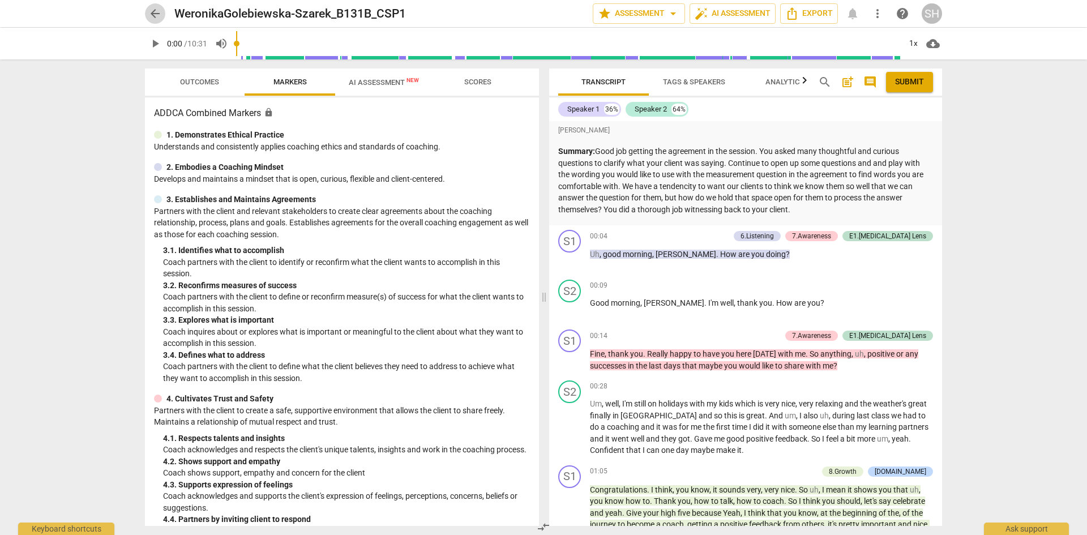
click at [156, 8] on span "arrow_back" at bounding box center [155, 14] width 14 height 14
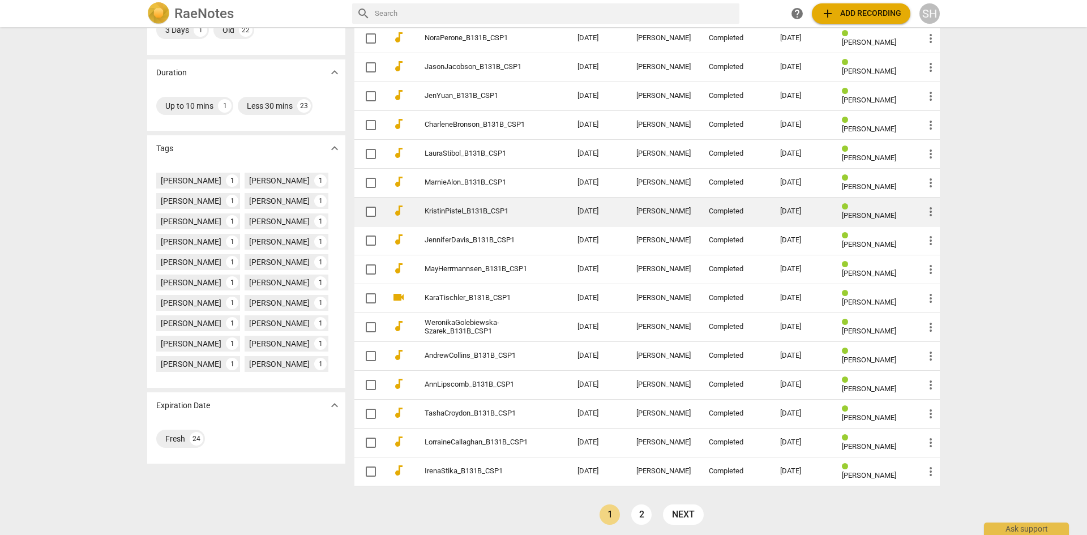
scroll to position [210, 0]
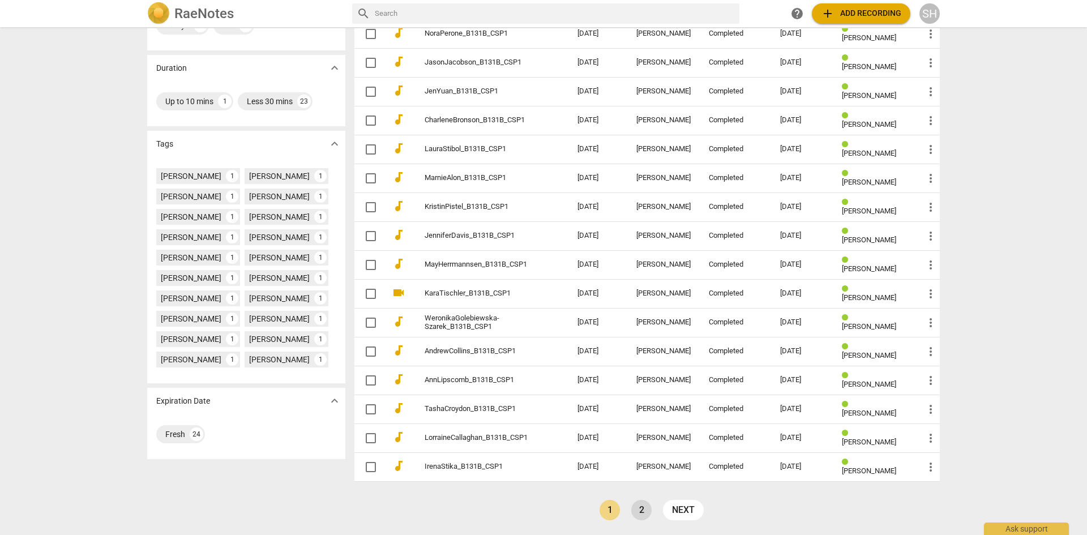
click at [638, 504] on link "2" at bounding box center [641, 510] width 20 height 20
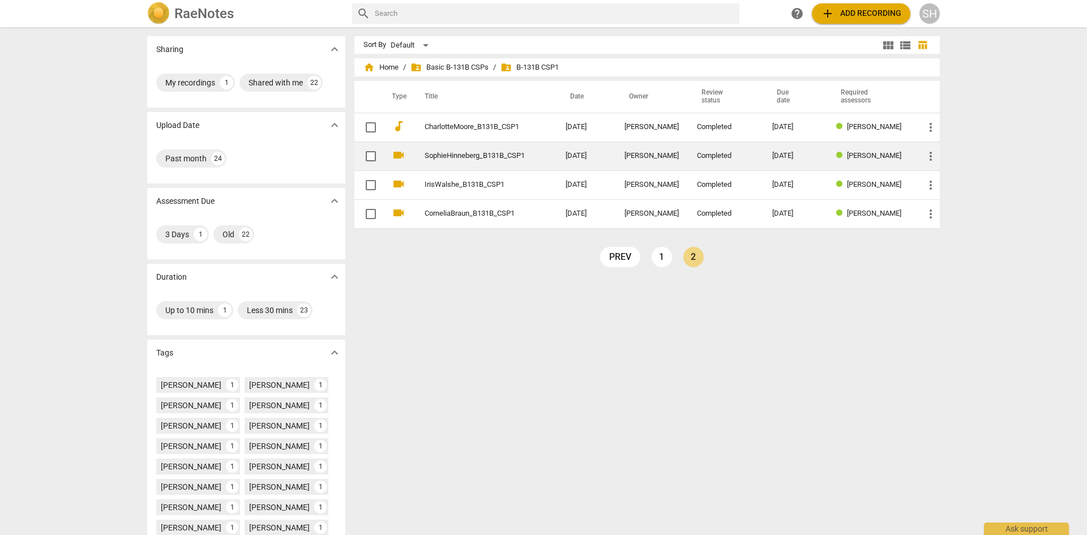
click at [459, 147] on td "SophieHinneberg_B131B_CSP1" at bounding box center [484, 156] width 146 height 29
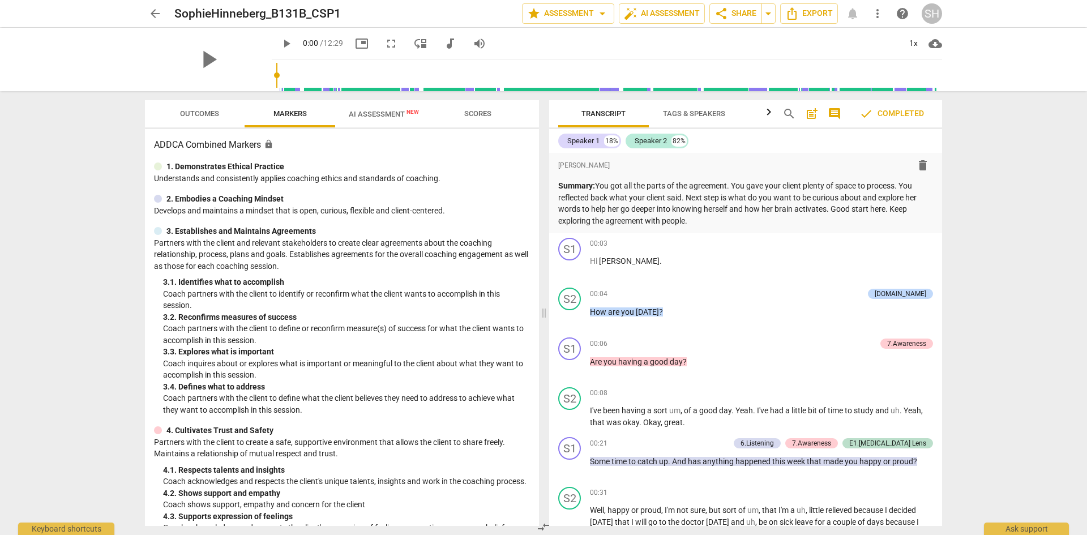
click at [158, 11] on span "arrow_back" at bounding box center [155, 14] width 14 height 14
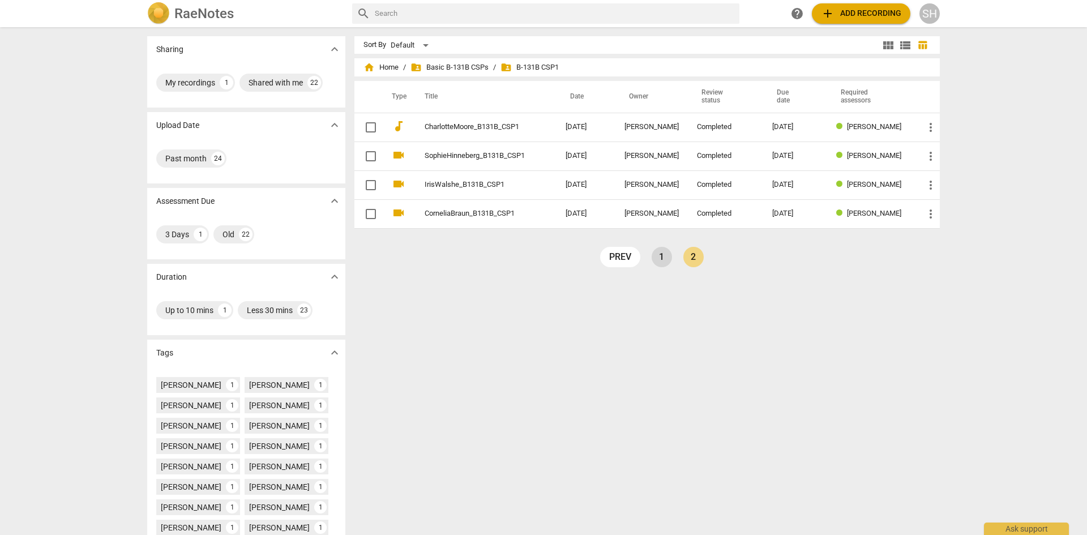
click at [652, 258] on link "1" at bounding box center [662, 257] width 20 height 20
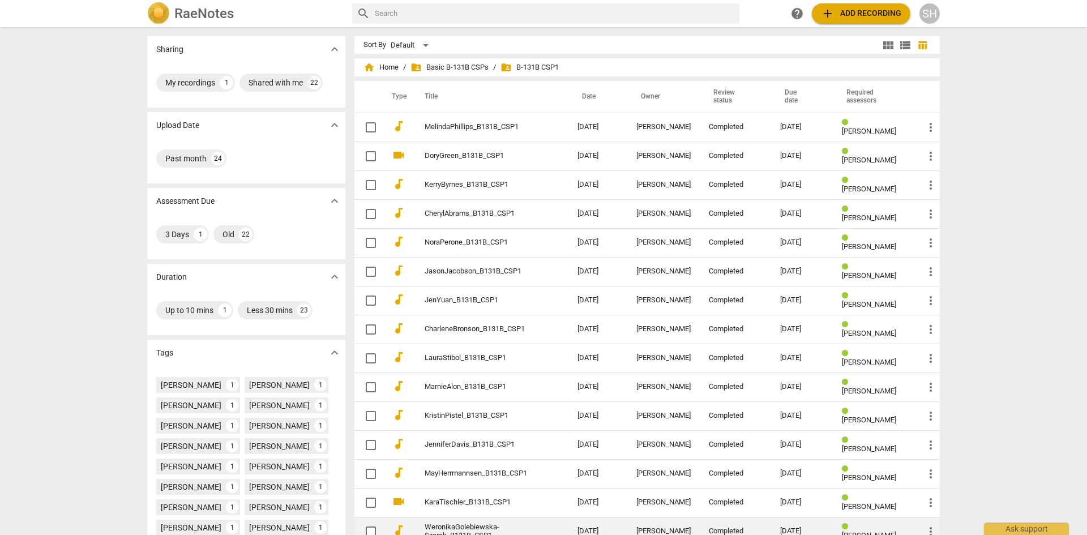
scroll to position [210, 0]
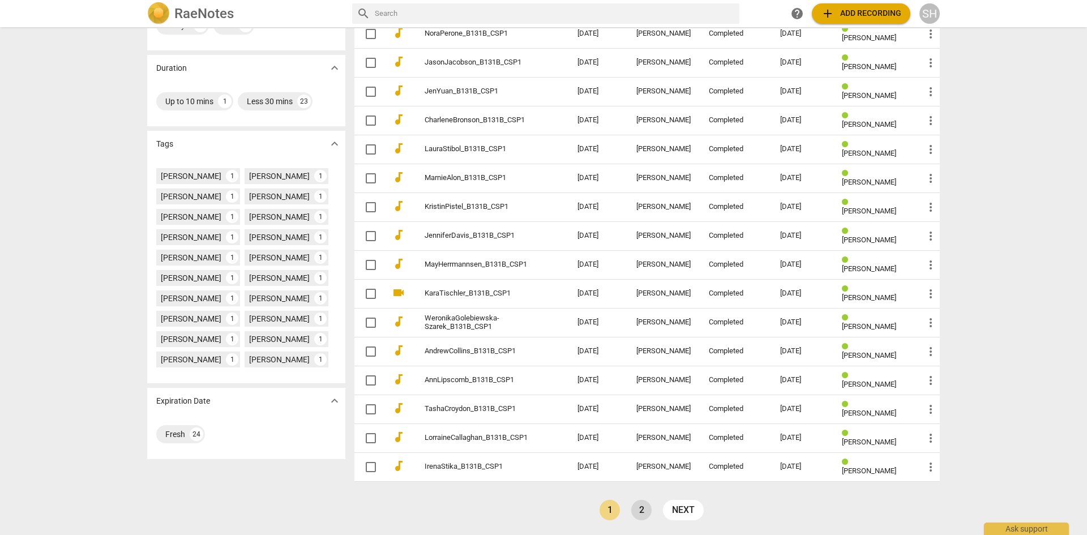
click at [632, 513] on link "2" at bounding box center [641, 510] width 20 height 20
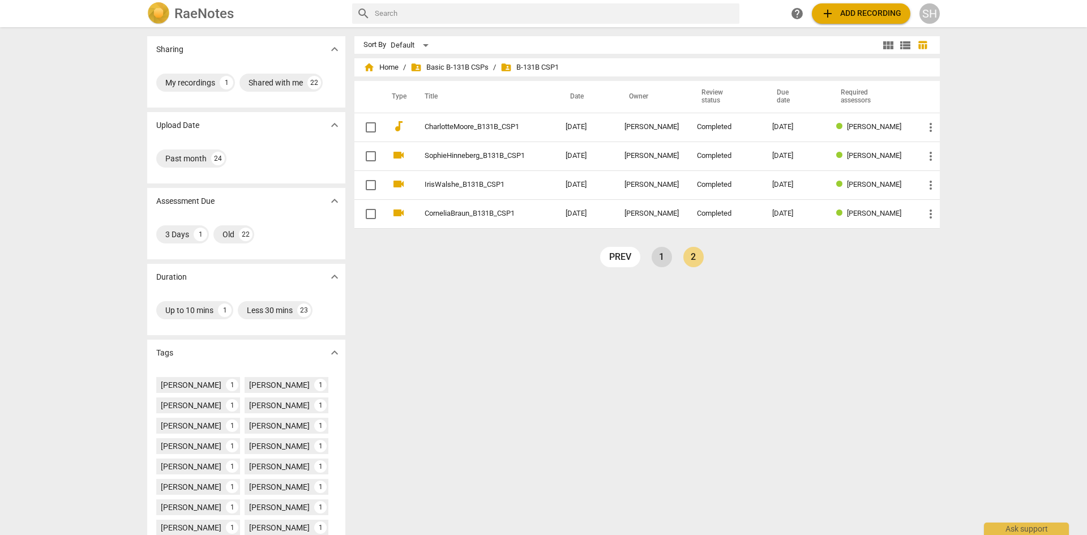
click at [656, 254] on link "1" at bounding box center [662, 257] width 20 height 20
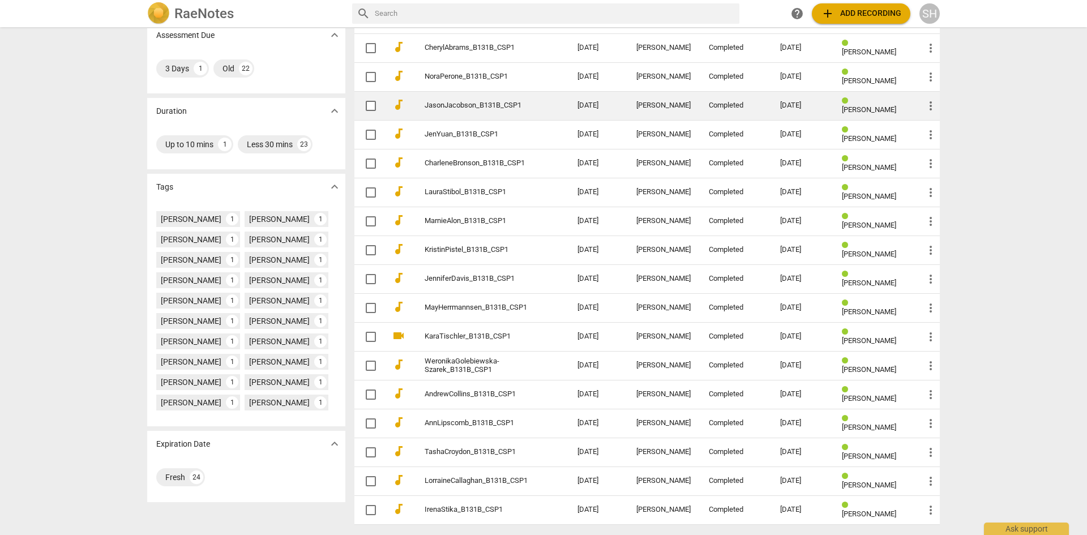
scroll to position [170, 0]
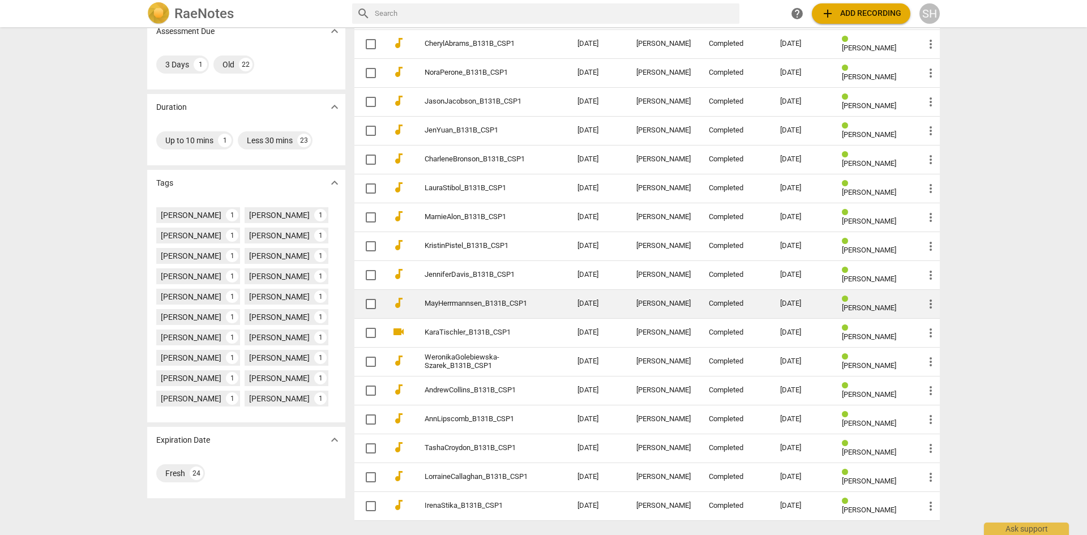
click at [478, 305] on link "MayHerrmannsen_B131B_CSP1" at bounding box center [481, 304] width 112 height 8
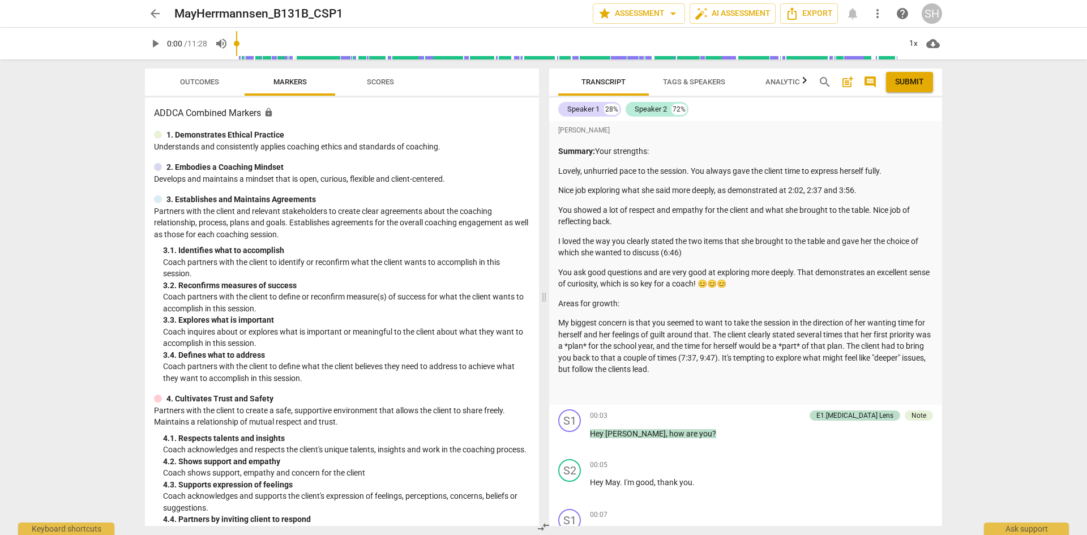
click at [157, 13] on span "arrow_back" at bounding box center [155, 14] width 14 height 14
